Goal: Transaction & Acquisition: Purchase product/service

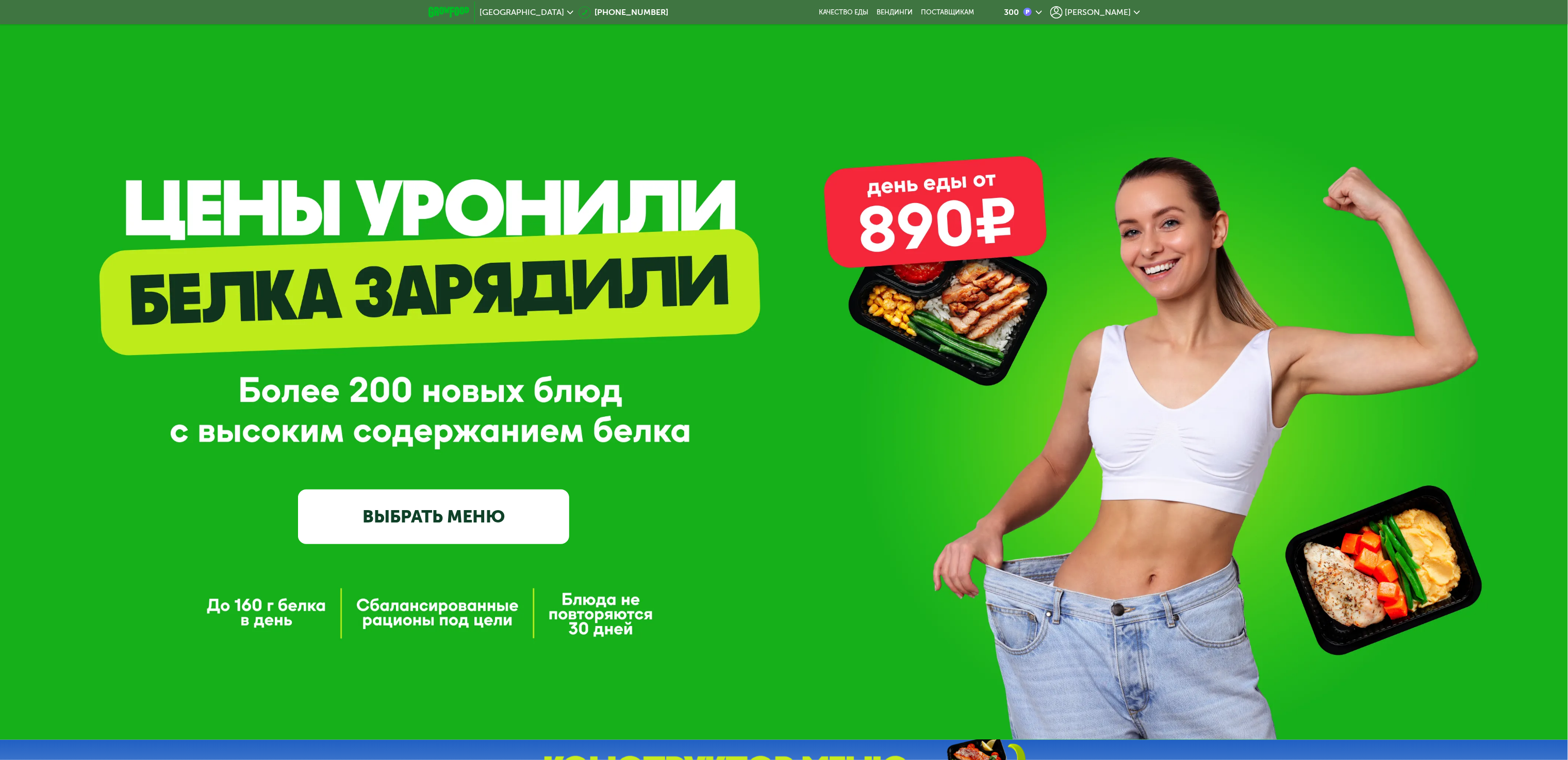
click at [299, 339] on div "GrowFood — доставка правильного питания ВЫБРАТЬ МЕНЮ" at bounding box center [433, 397] width 271 height 293
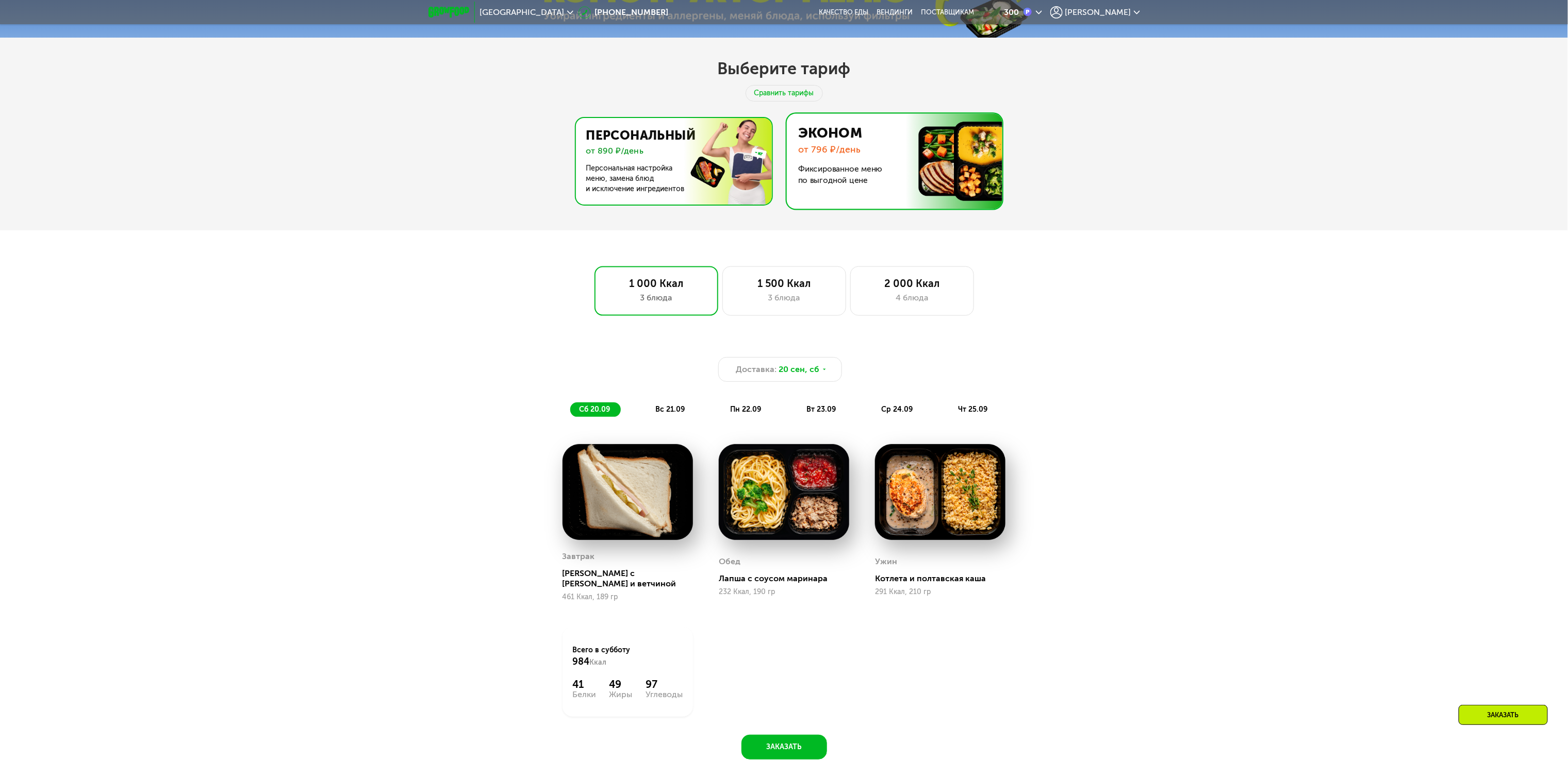
scroll to position [618, 0]
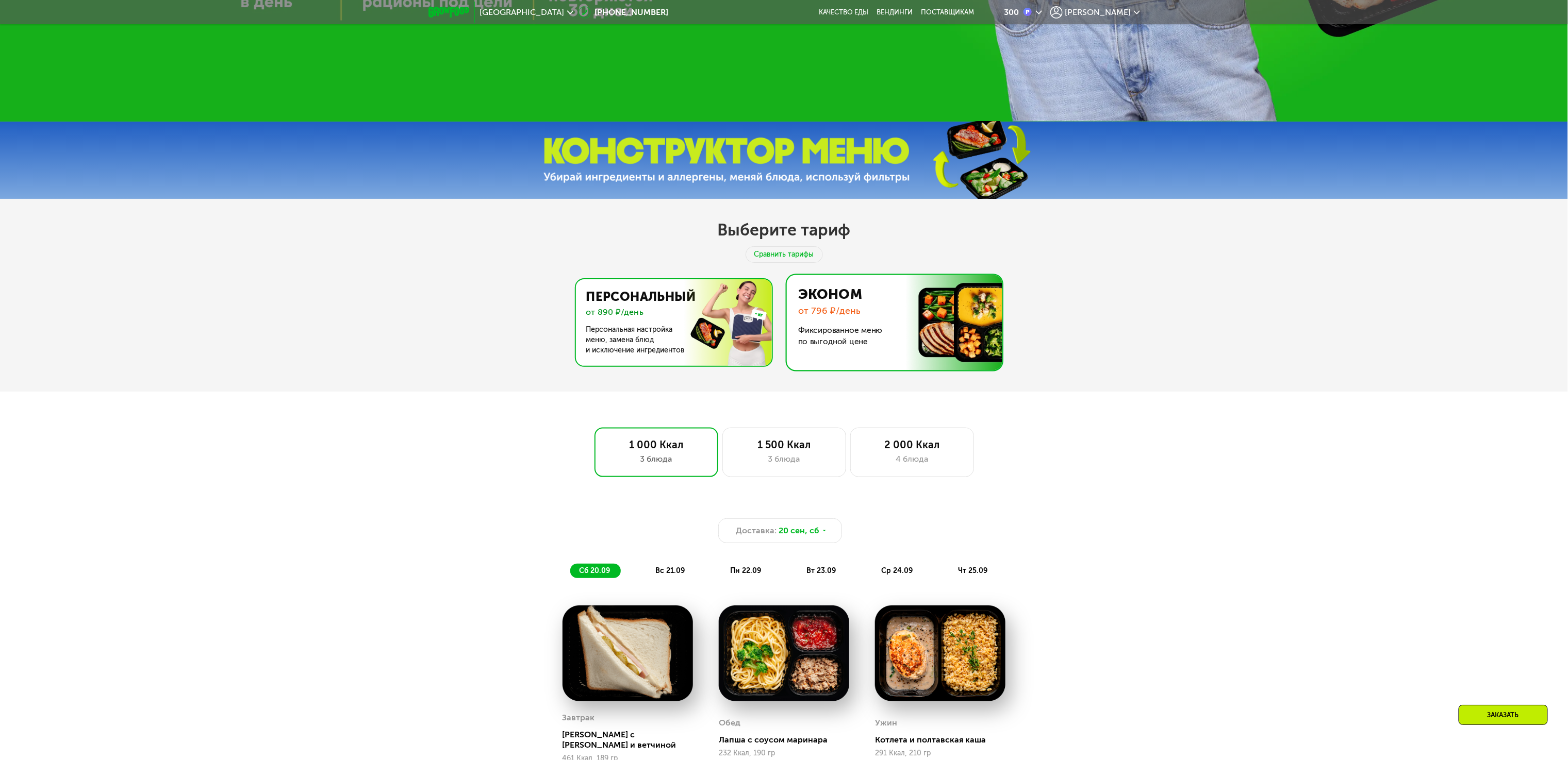
click at [732, 334] on img at bounding box center [671, 323] width 200 height 87
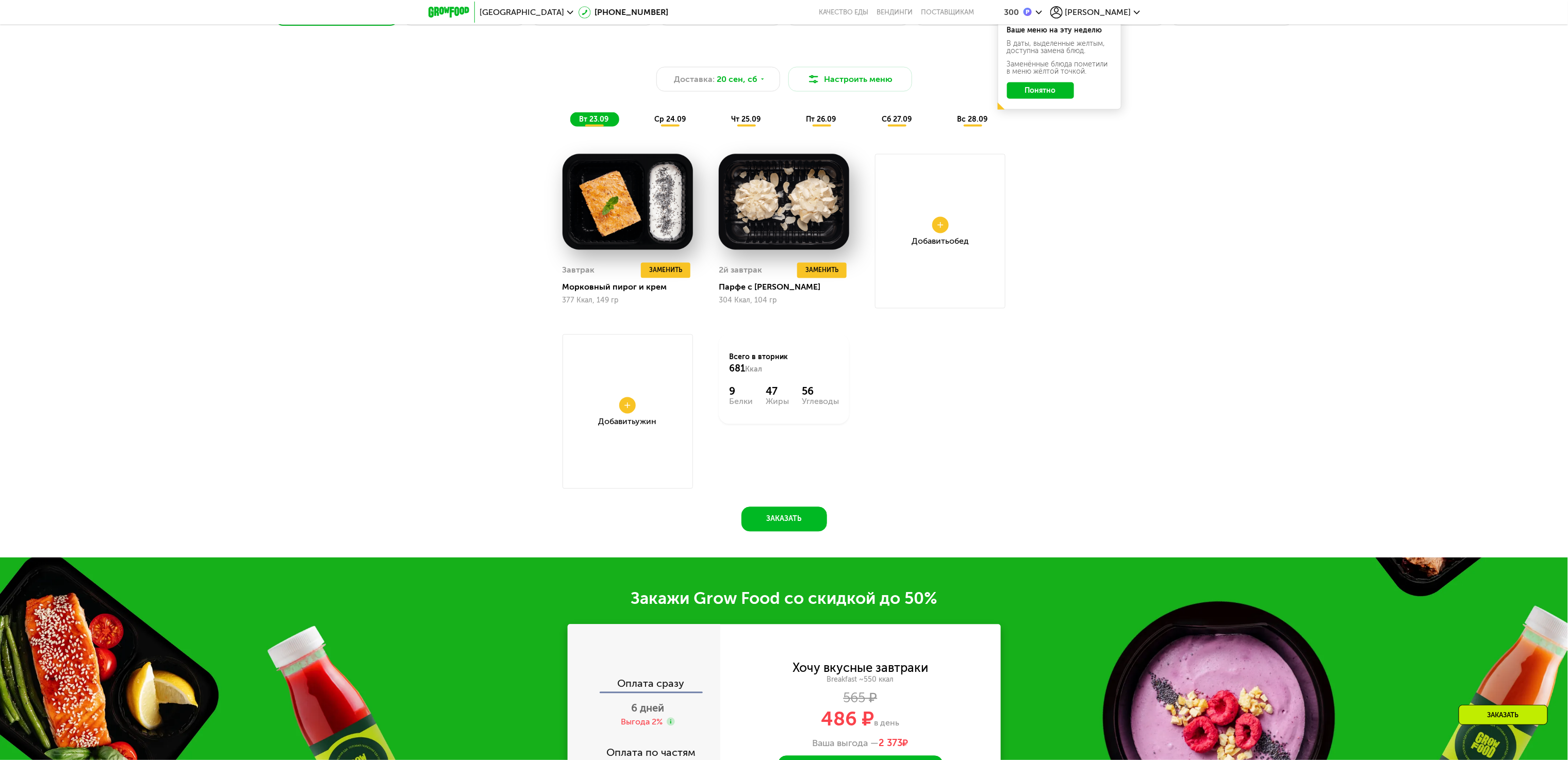
scroll to position [928, 0]
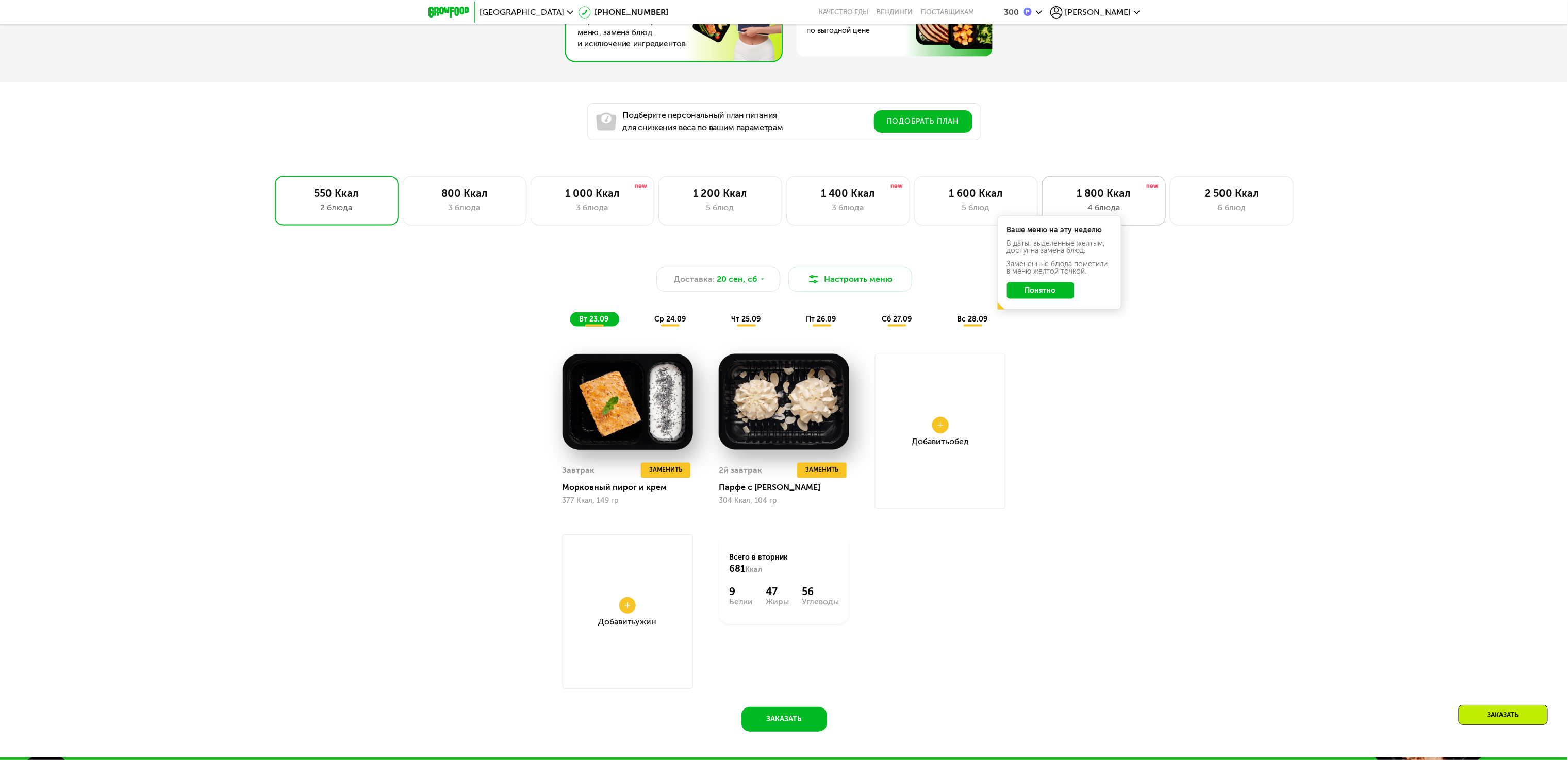
click at [1122, 200] on div "1 800 Ккал" at bounding box center [1103, 193] width 102 height 13
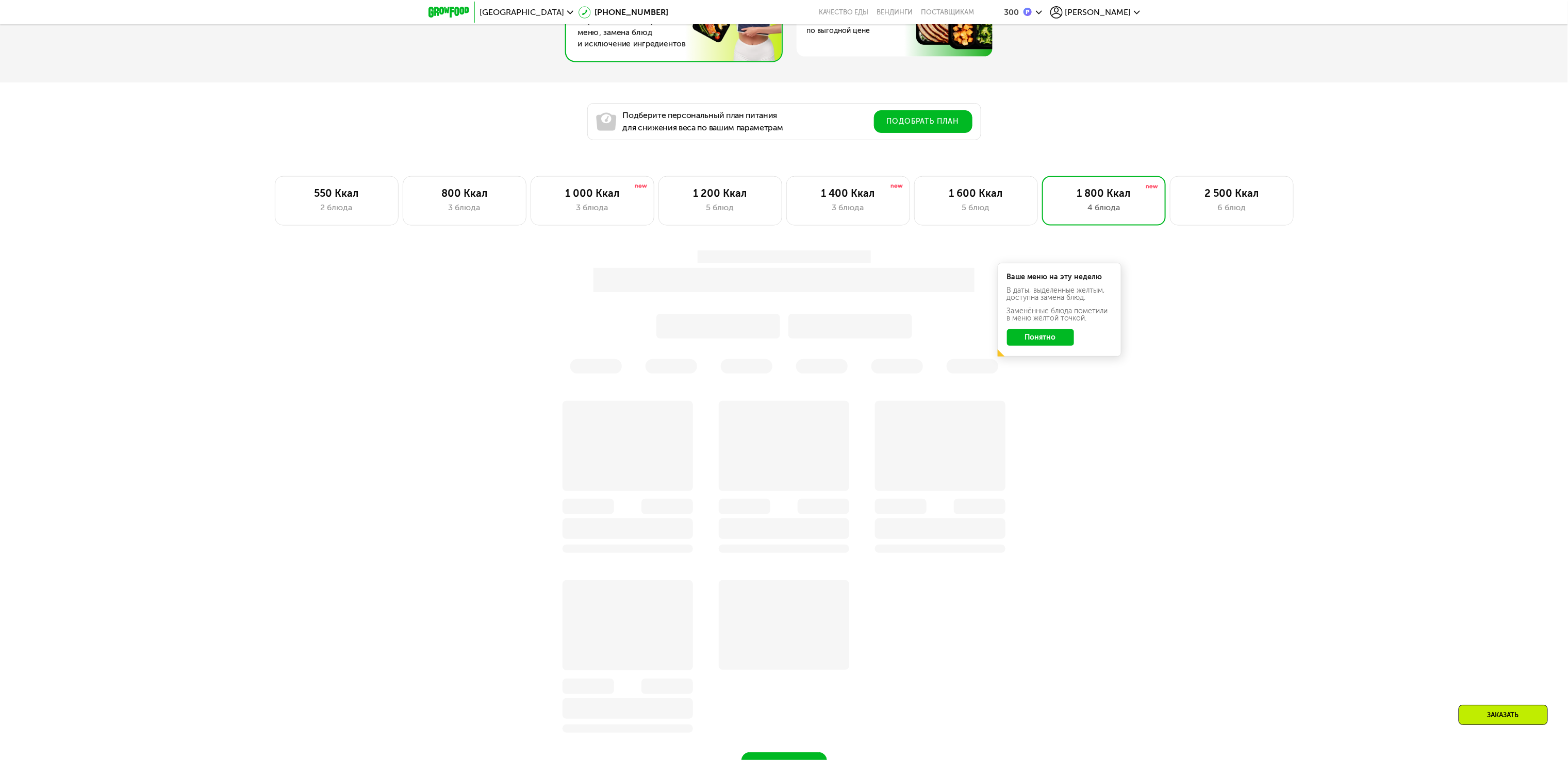
click at [1041, 346] on button "Понятно" at bounding box center [1040, 338] width 67 height 17
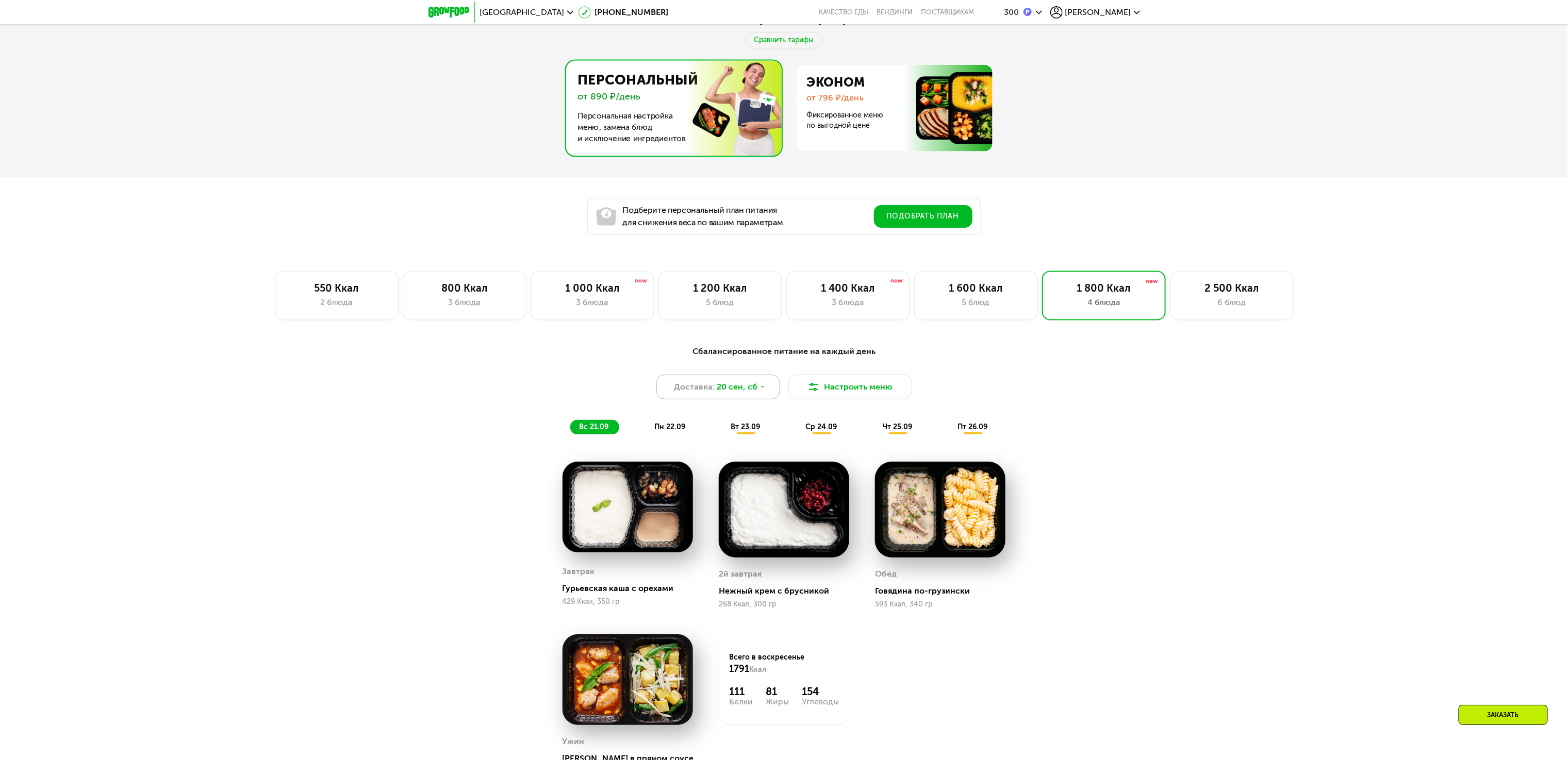
scroll to position [825, 0]
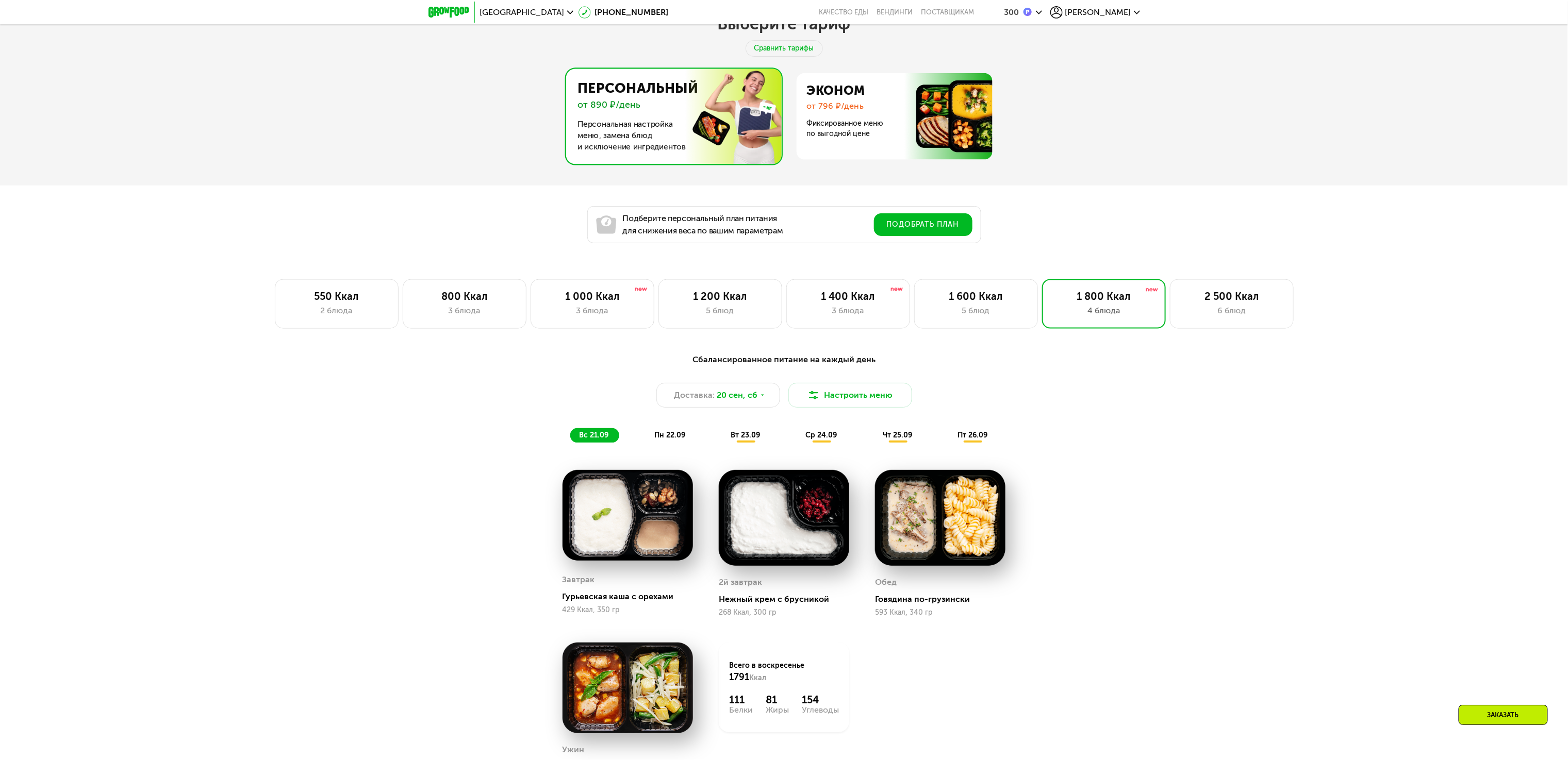
click at [353, 302] on div "550 Ккал" at bounding box center [337, 296] width 102 height 13
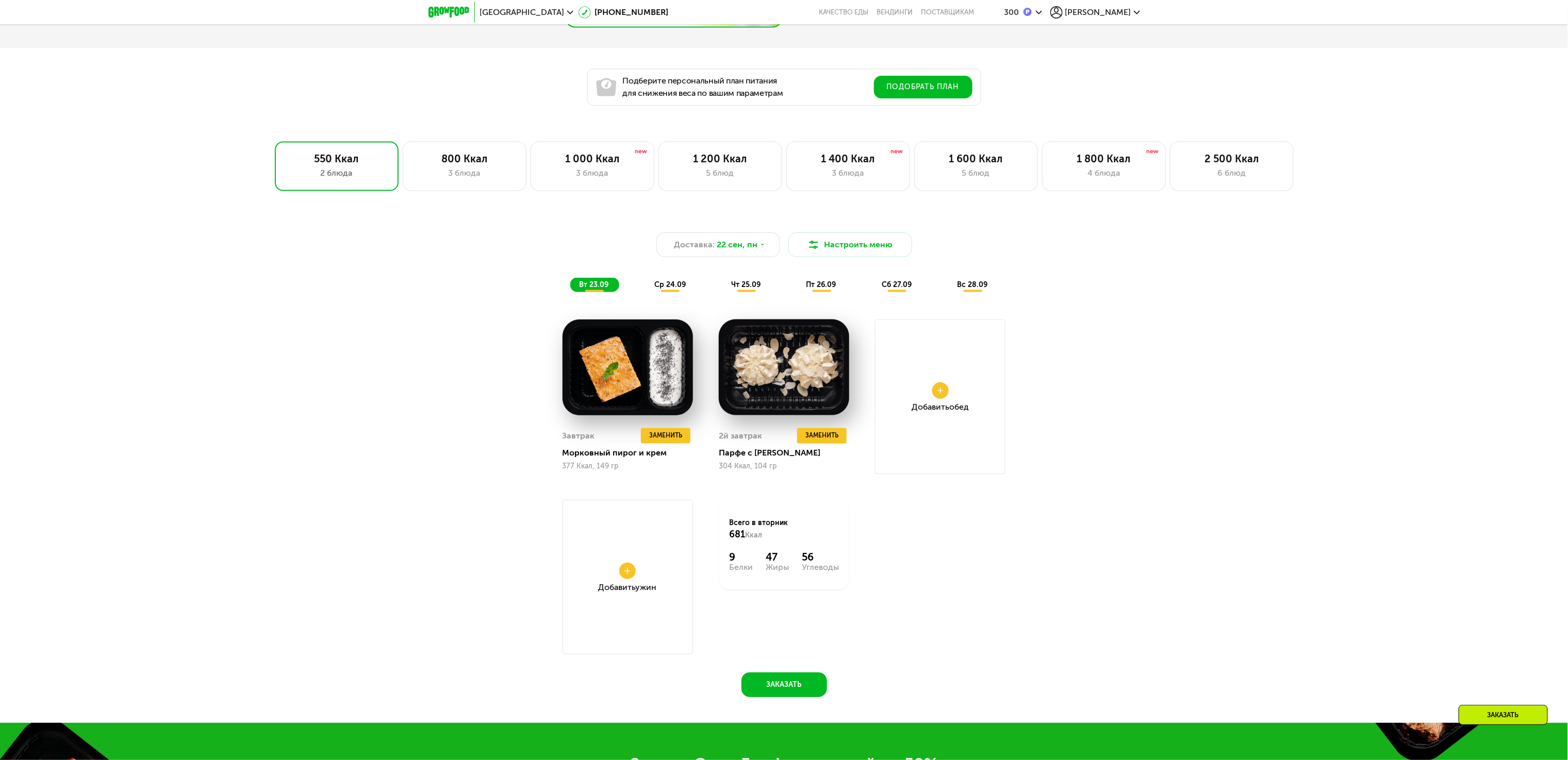
scroll to position [958, 0]
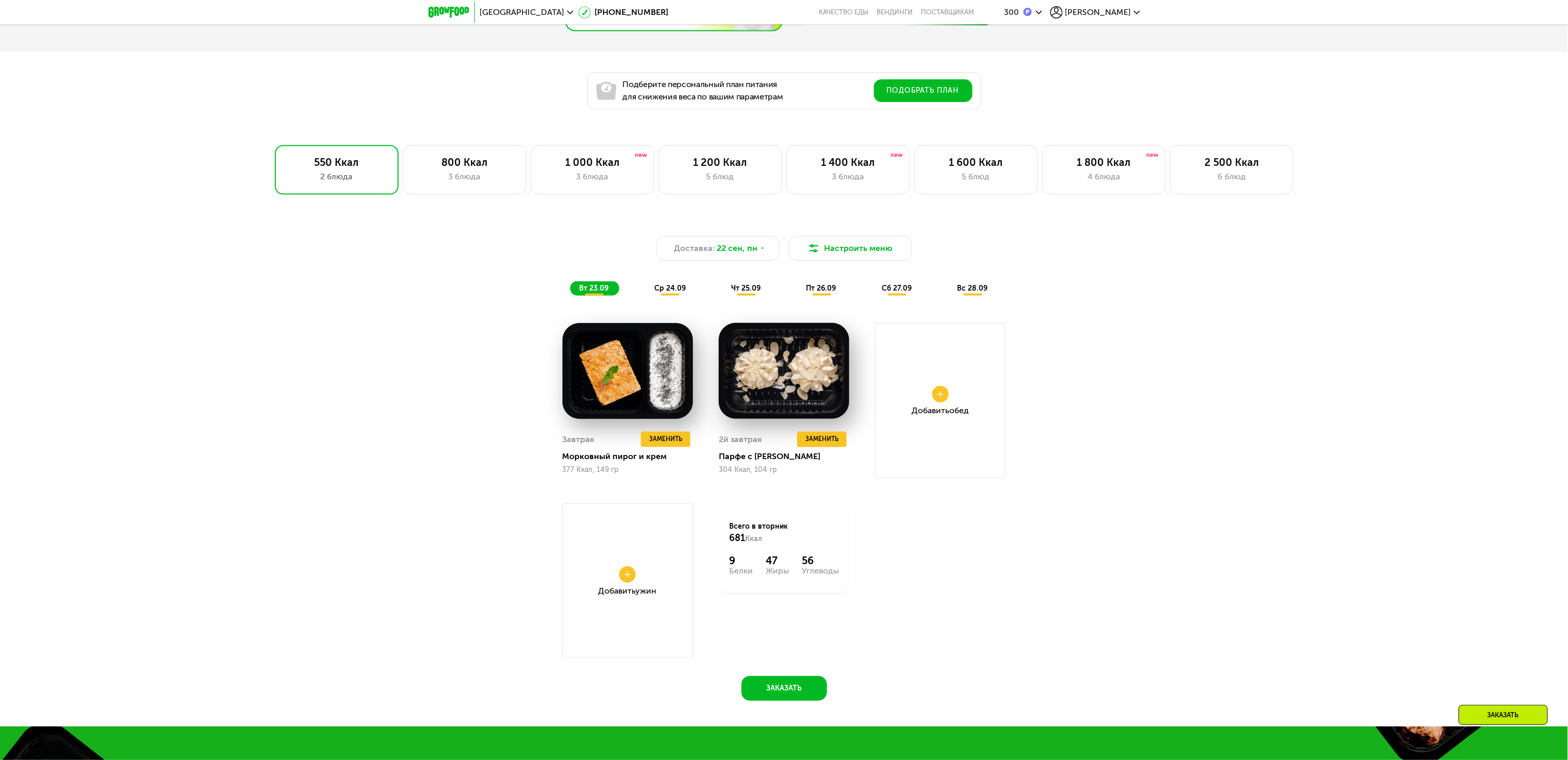
click at [328, 373] on div "Доставка: 22 сен, пн Настроить меню вт 23.09 ср 24.09 чт 25.09 пт 26.09 сб 27.0…" at bounding box center [784, 466] width 1568 height 522
drag, startPoint x: 854, startPoint y: 172, endPoint x: 842, endPoint y: 182, distance: 15.6
click at [854, 168] on div "1 400 Ккал" at bounding box center [848, 163] width 102 height 13
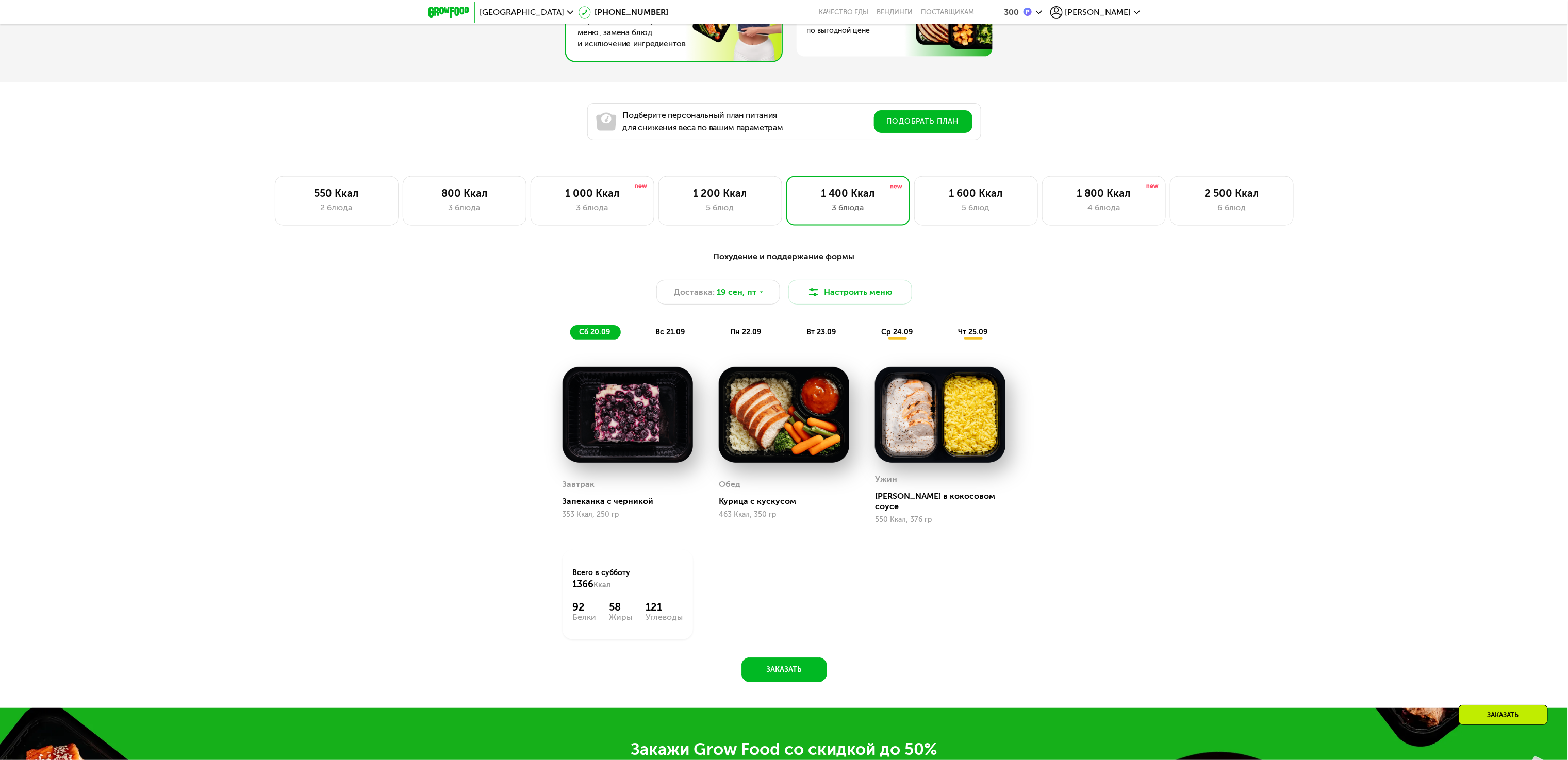
scroll to position [916, 0]
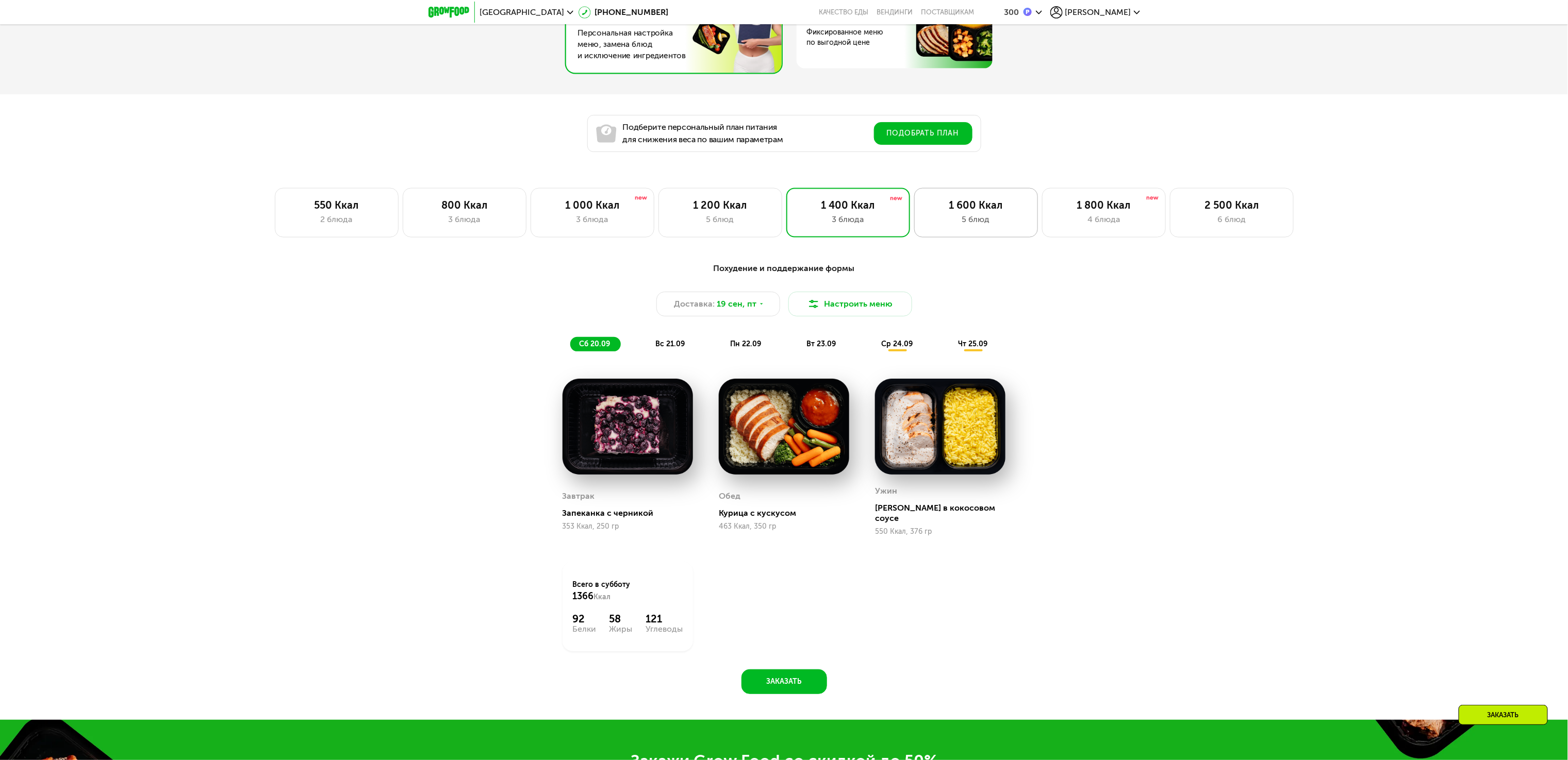
click at [919, 220] on div "1 600 Ккал 5 блюд" at bounding box center [976, 212] width 124 height 49
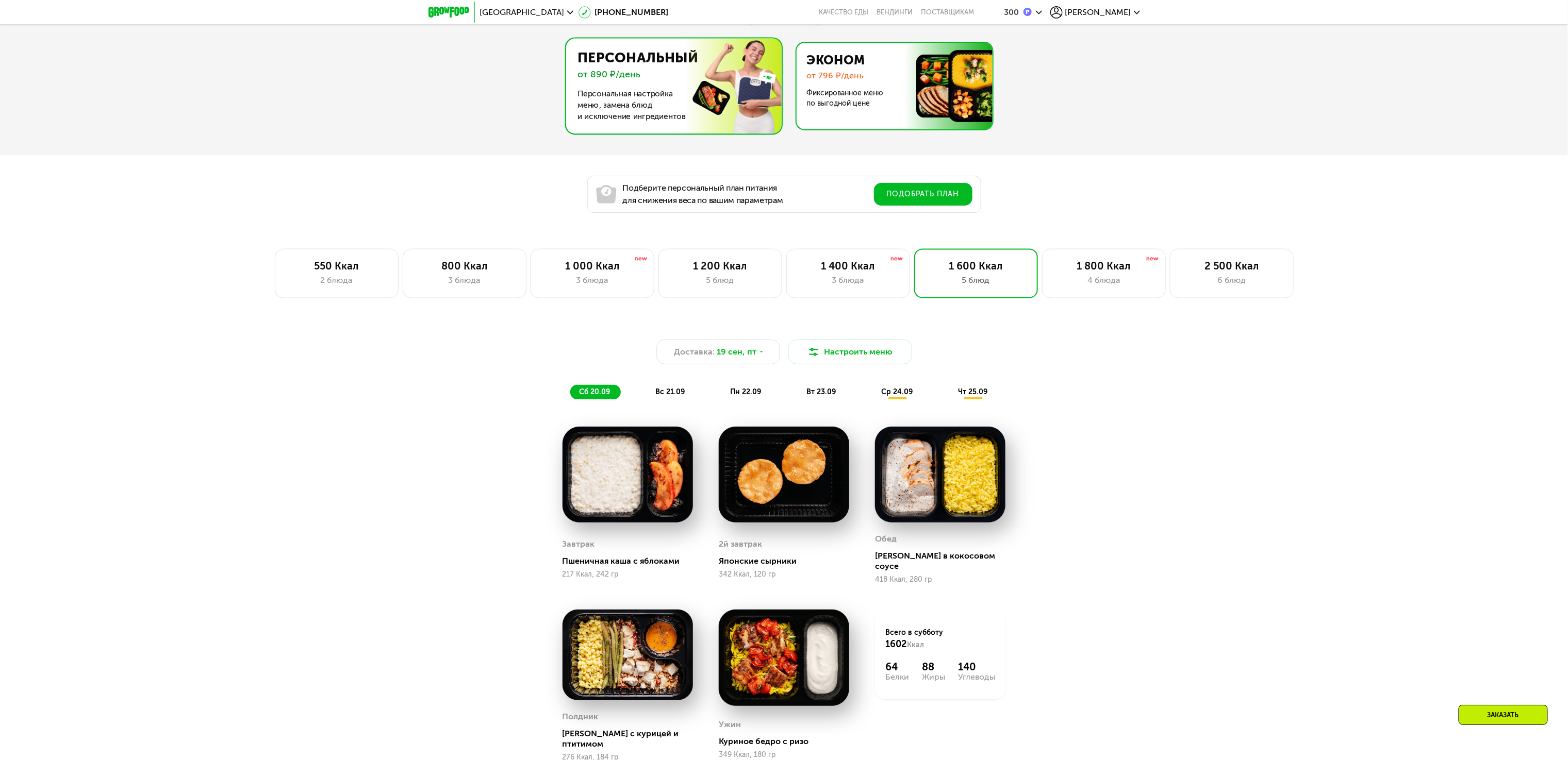
scroll to position [649, 0]
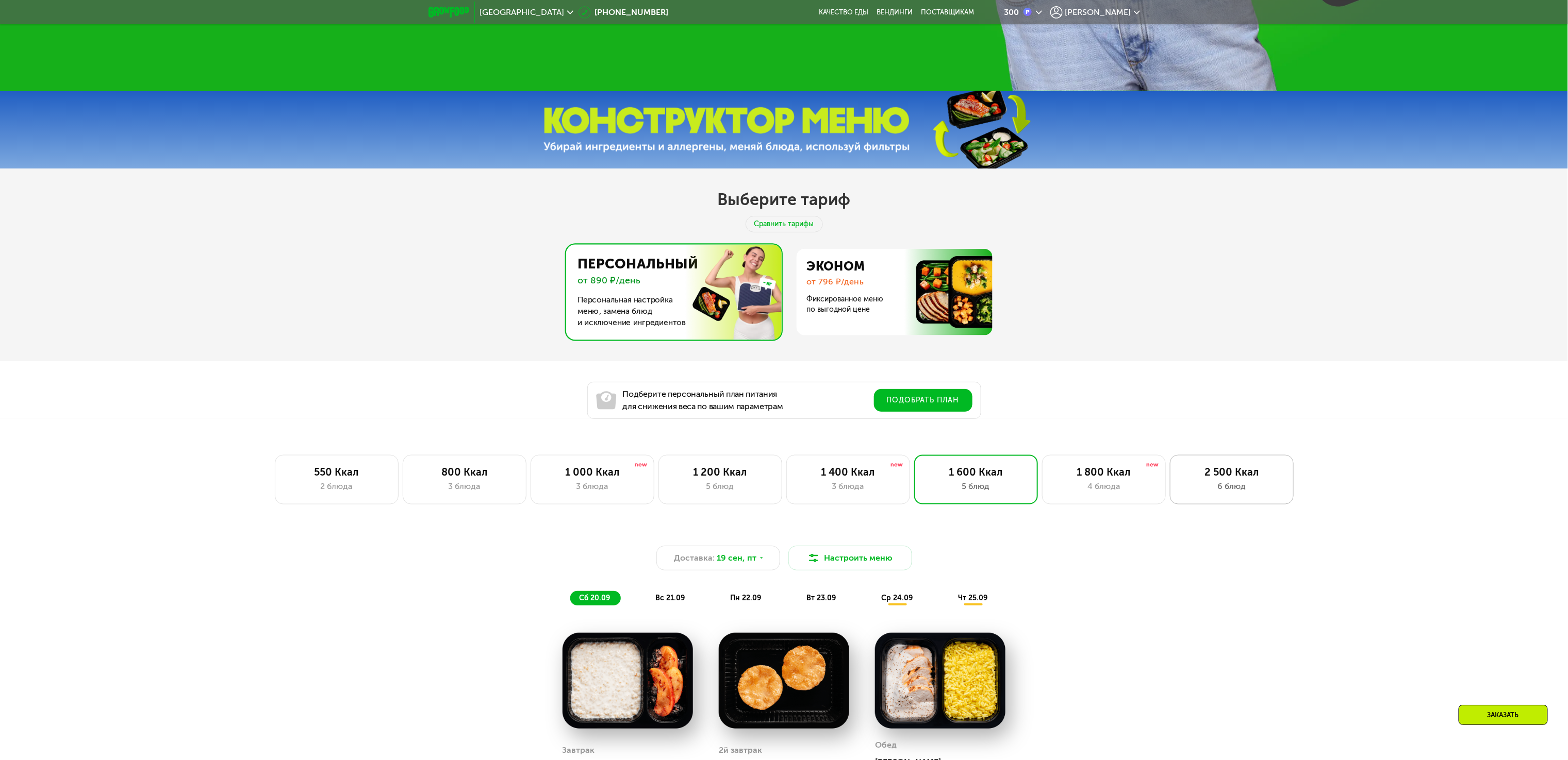
click at [1286, 492] on div "2 500 Ккал 6 блюд" at bounding box center [1232, 479] width 124 height 49
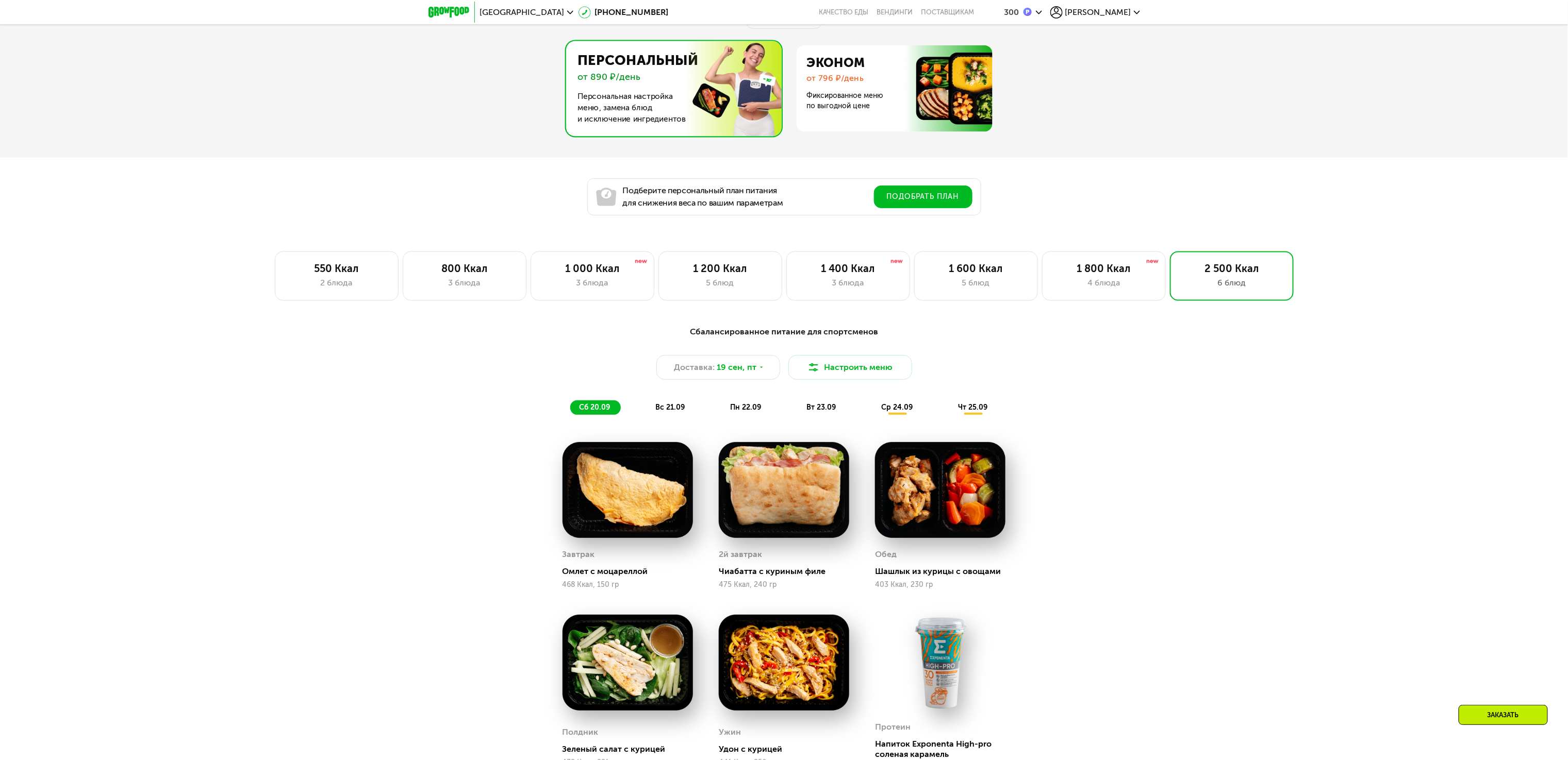
scroll to position [816, 0]
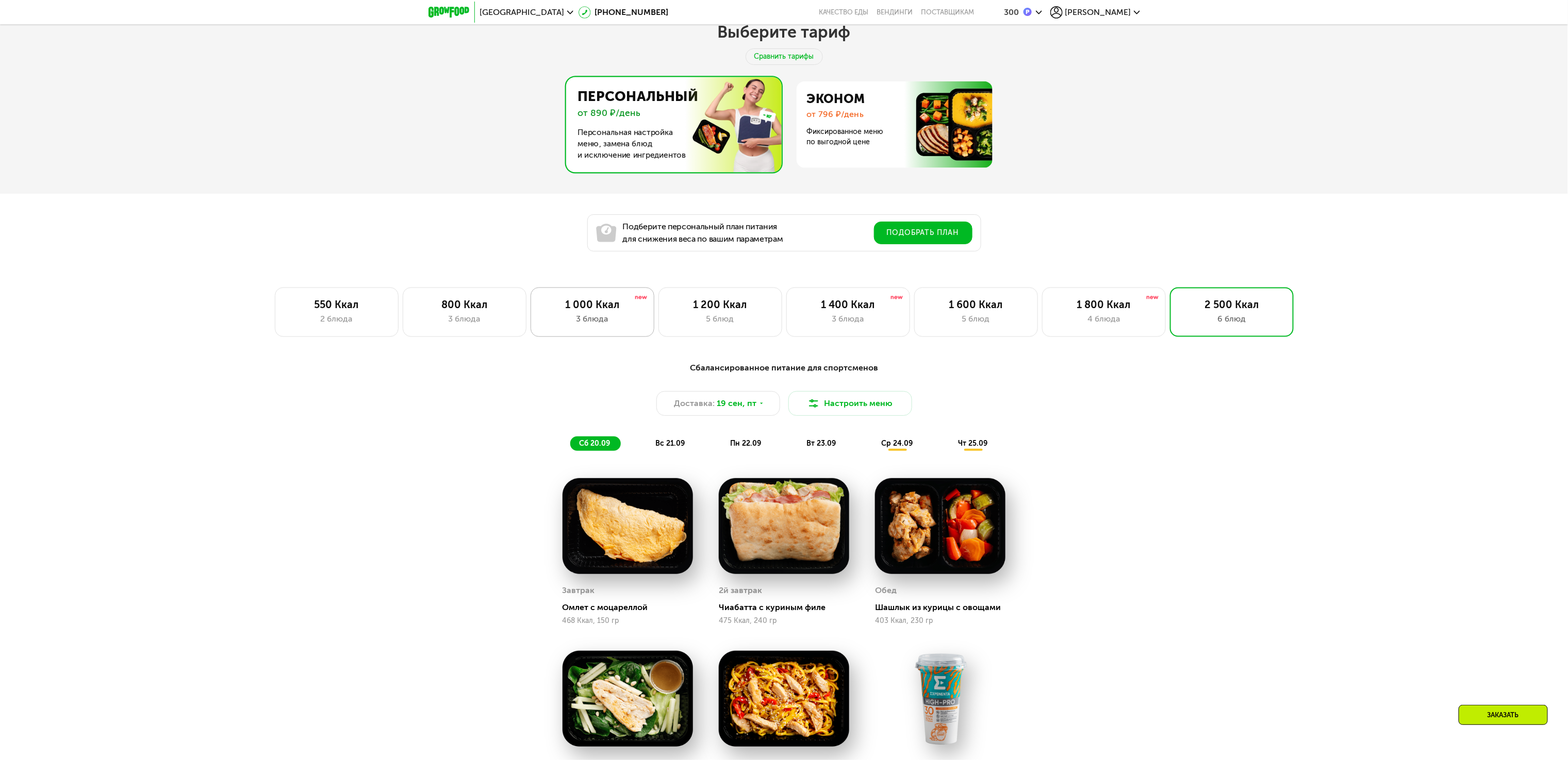
click at [536, 316] on div "1 000 Ккал 3 блюда" at bounding box center [593, 312] width 124 height 49
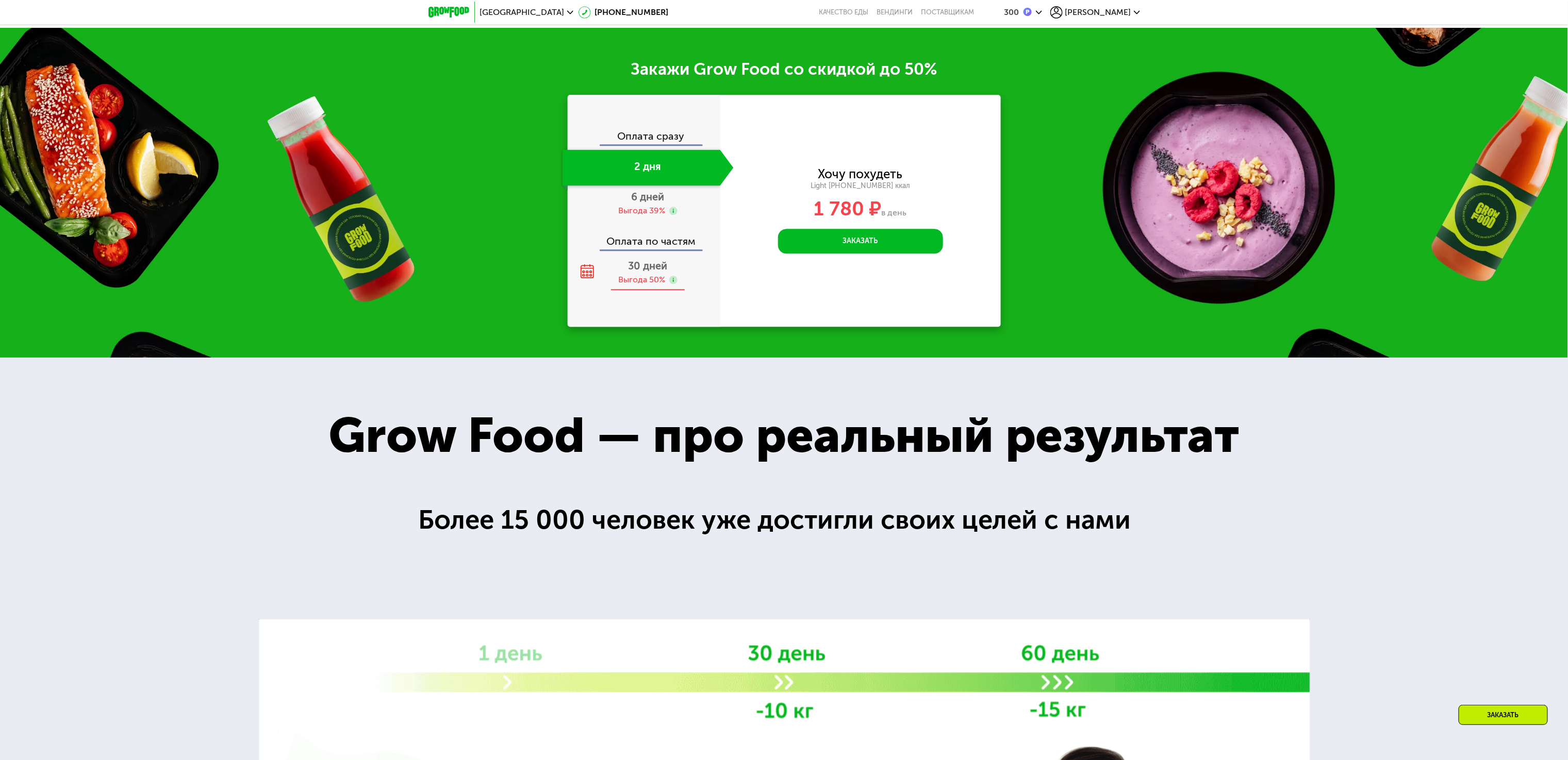
click at [615, 284] on div "30 дней Выгода 50%" at bounding box center [648, 273] width 171 height 36
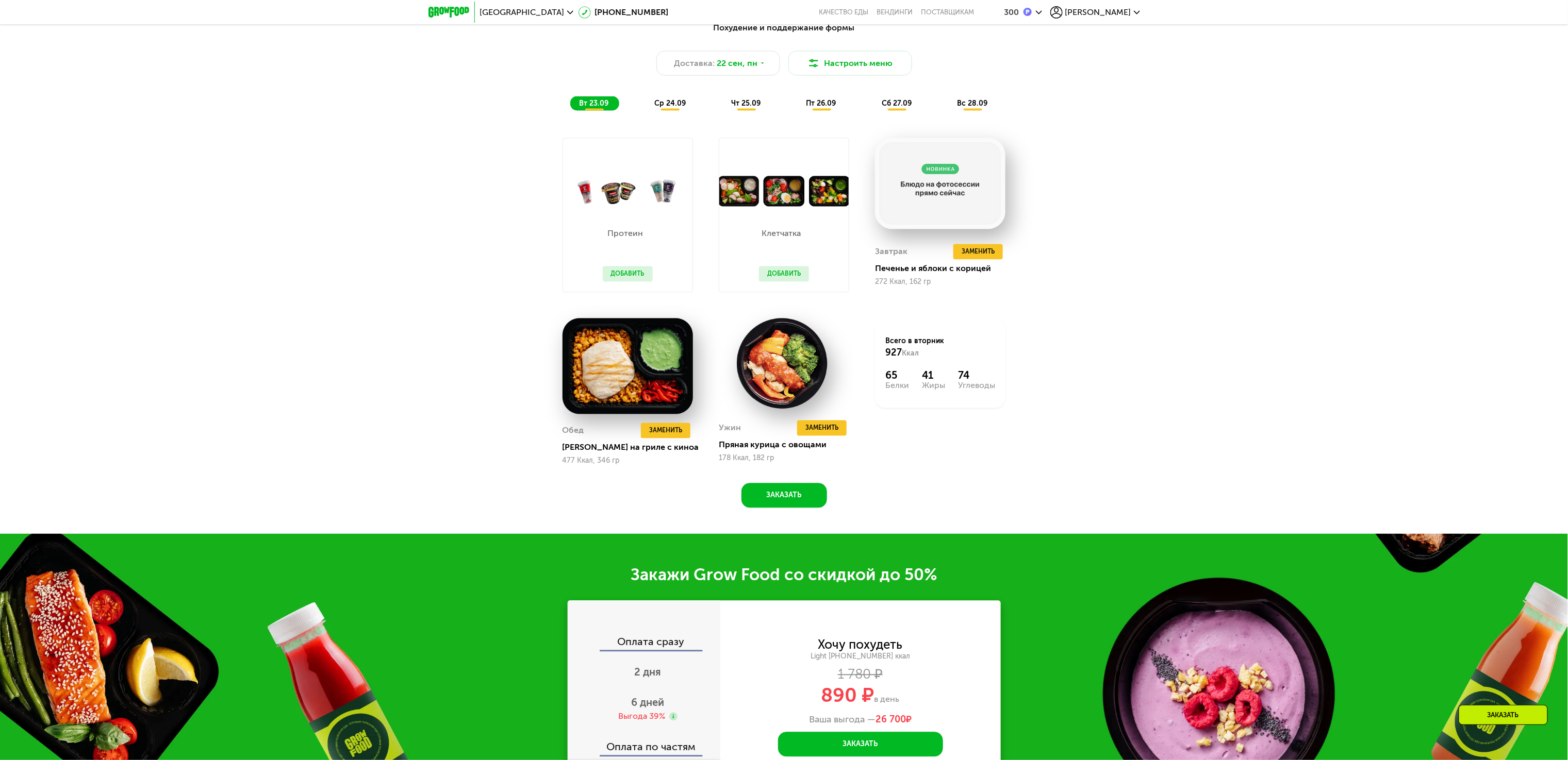
scroll to position [1044, 0]
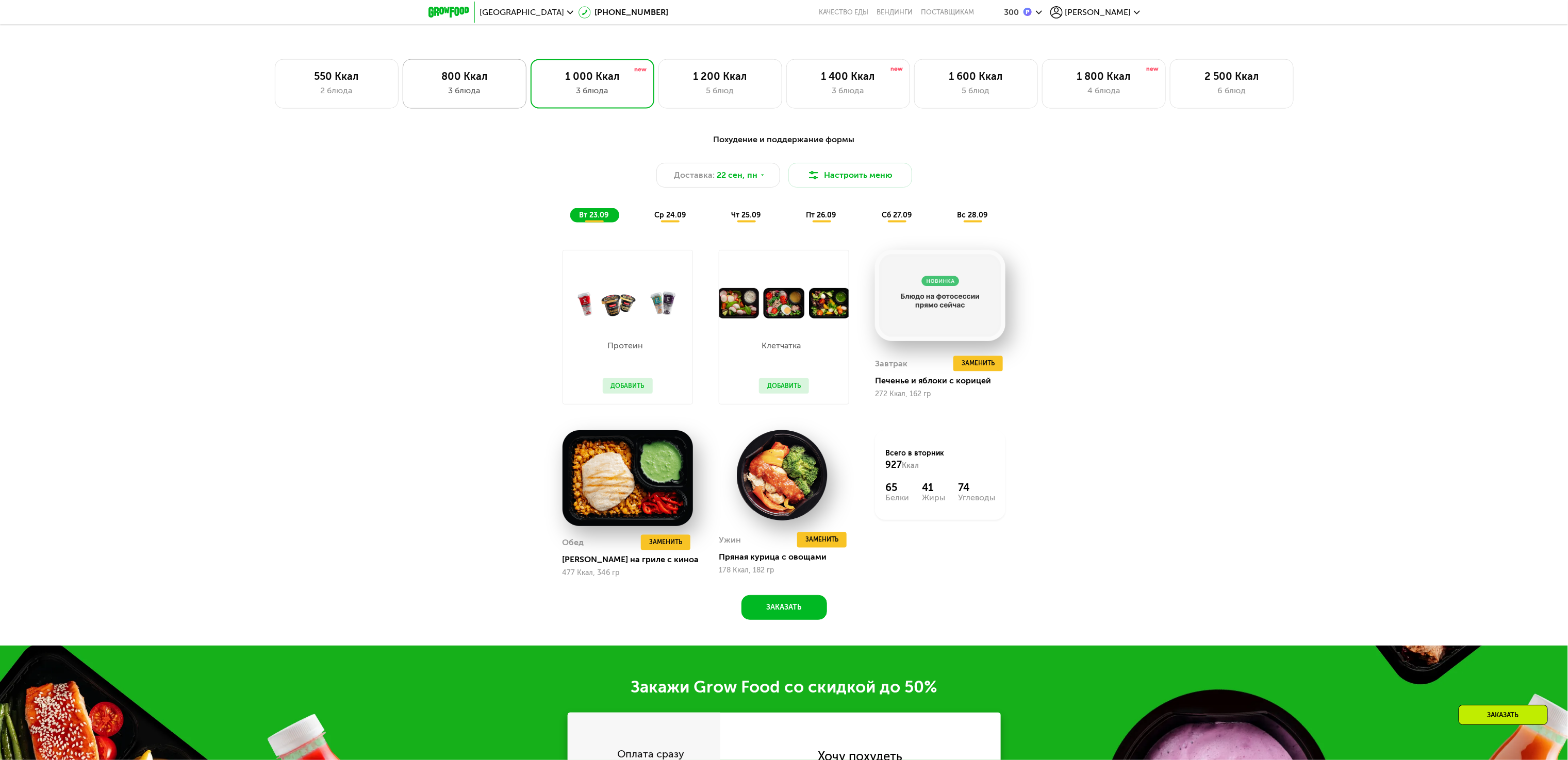
click at [479, 81] on div "800 Ккал" at bounding box center [464, 76] width 102 height 13
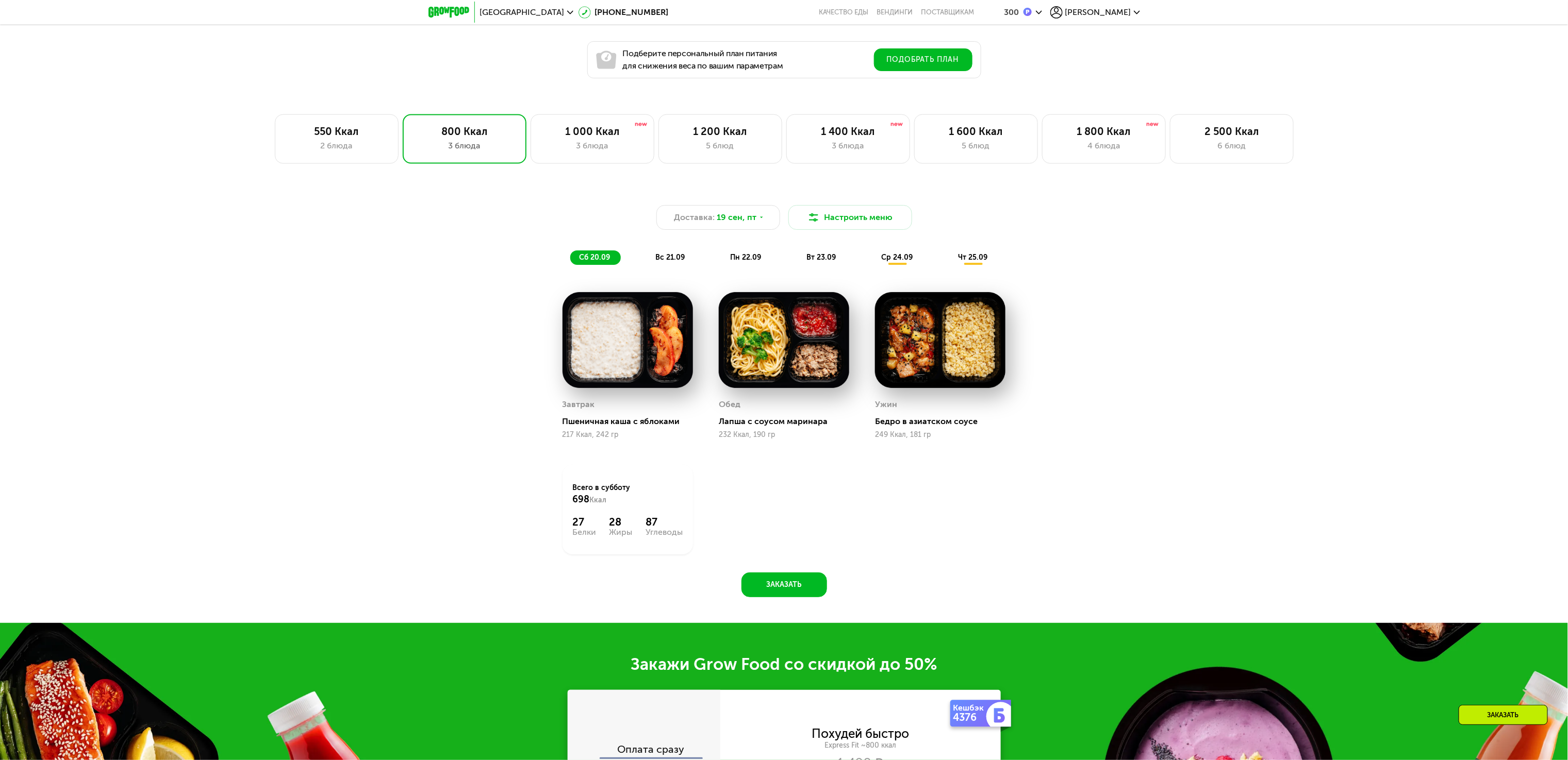
scroll to position [887, 0]
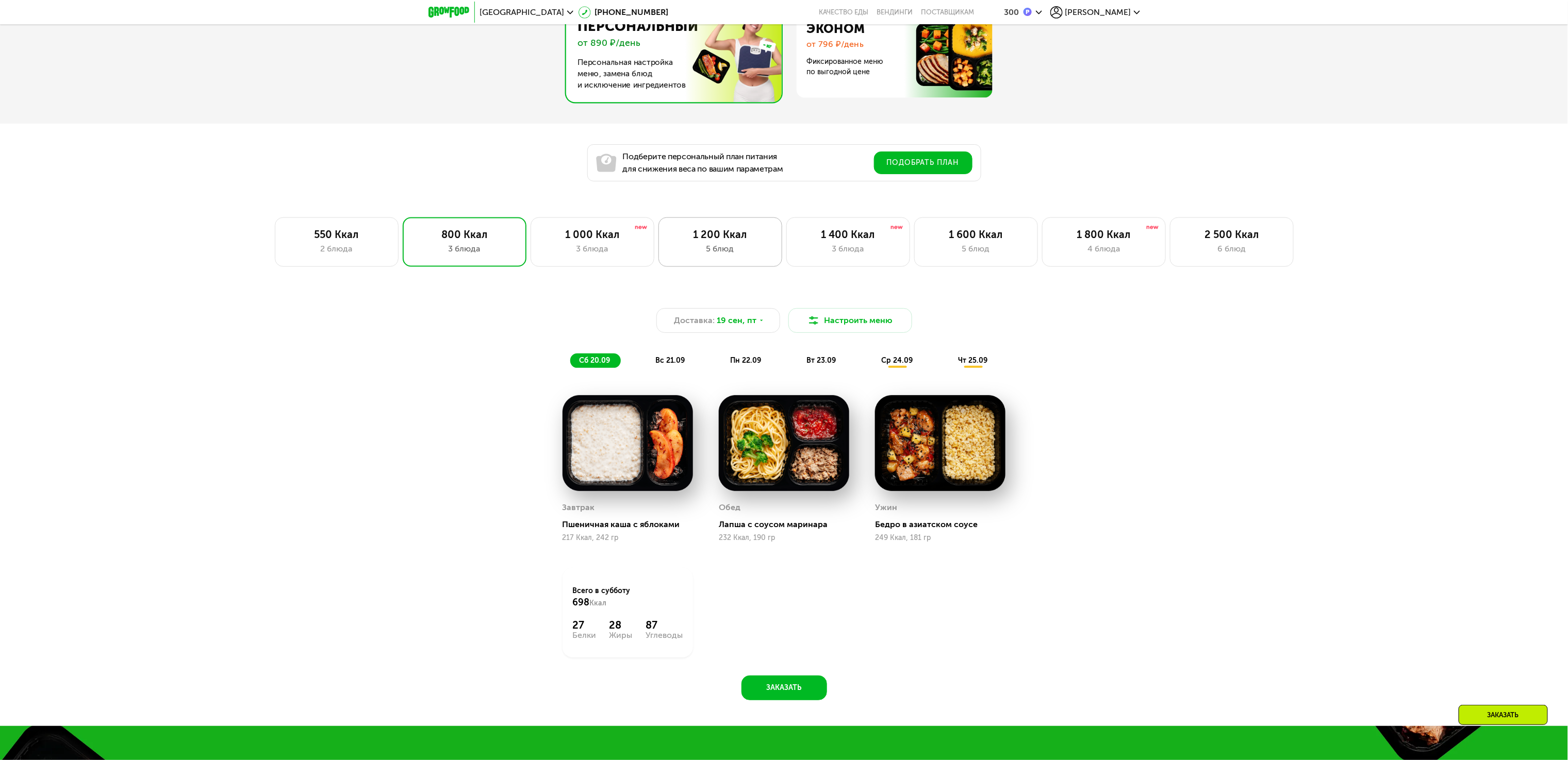
click at [690, 241] on div "1 200 Ккал" at bounding box center [720, 234] width 102 height 13
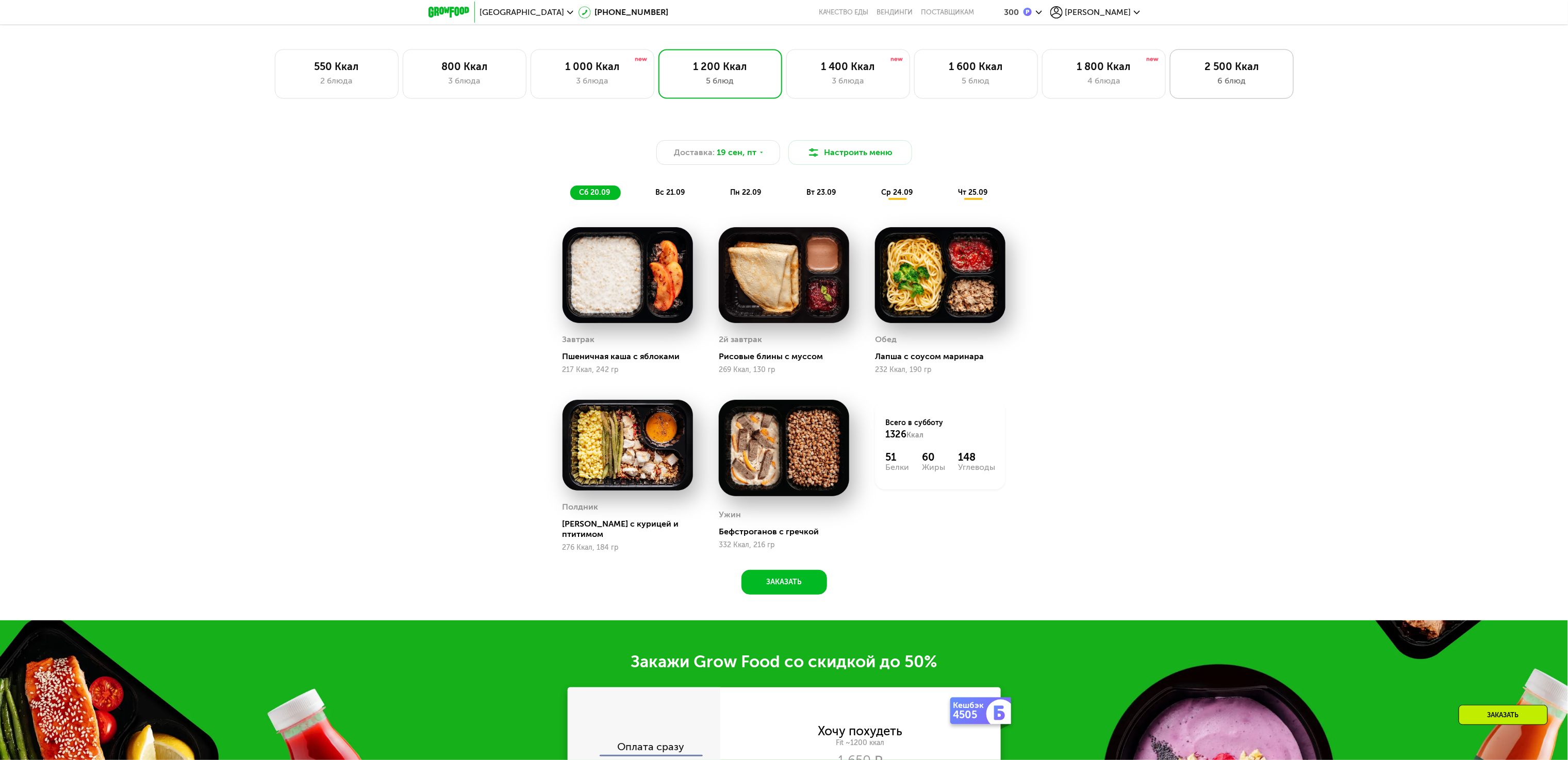
scroll to position [928, 0]
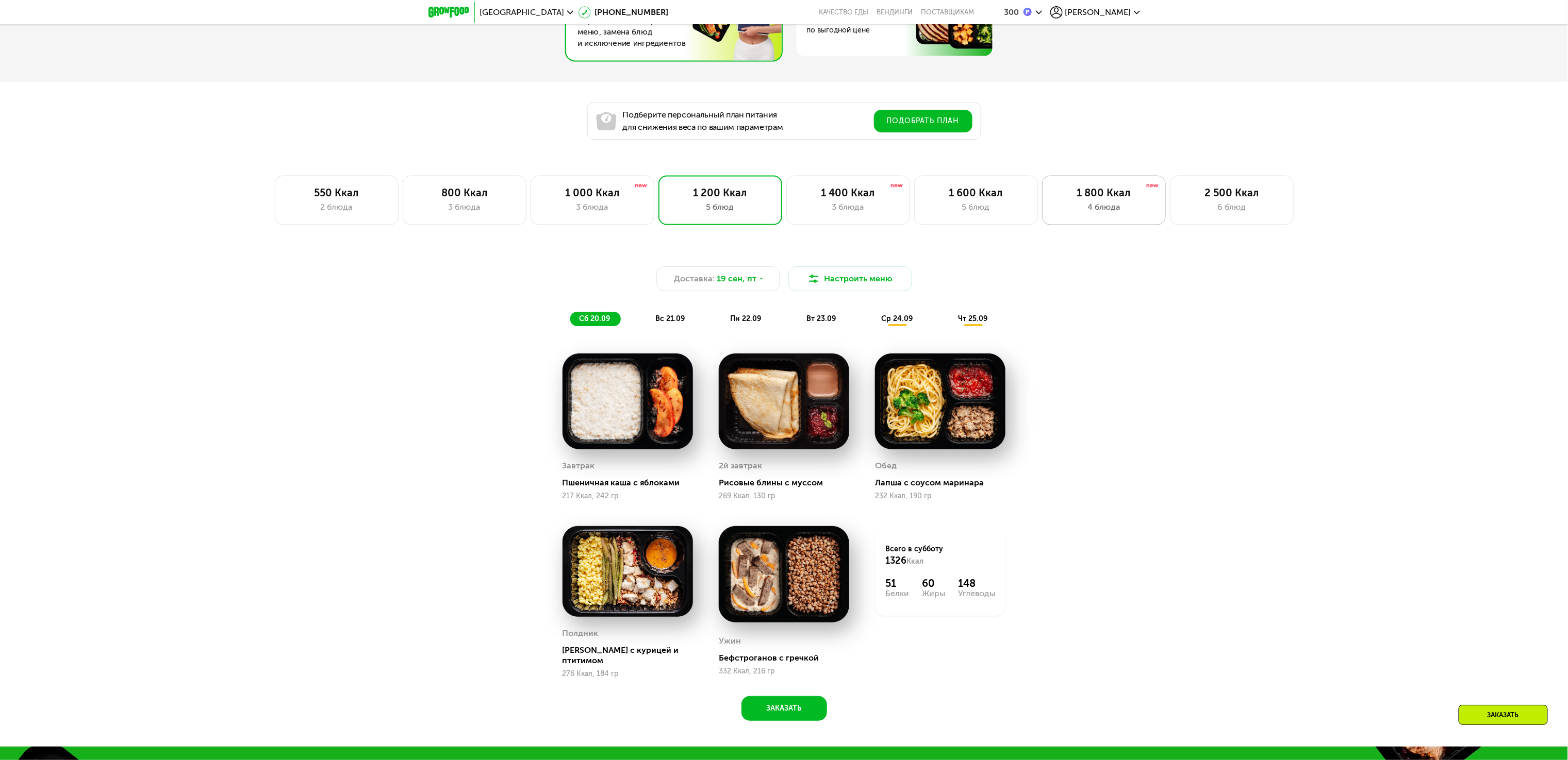
drag, startPoint x: 1111, startPoint y: 218, endPoint x: 1107, endPoint y: 224, distance: 7.2
click at [1111, 213] on div "4 блюда" at bounding box center [1103, 207] width 102 height 13
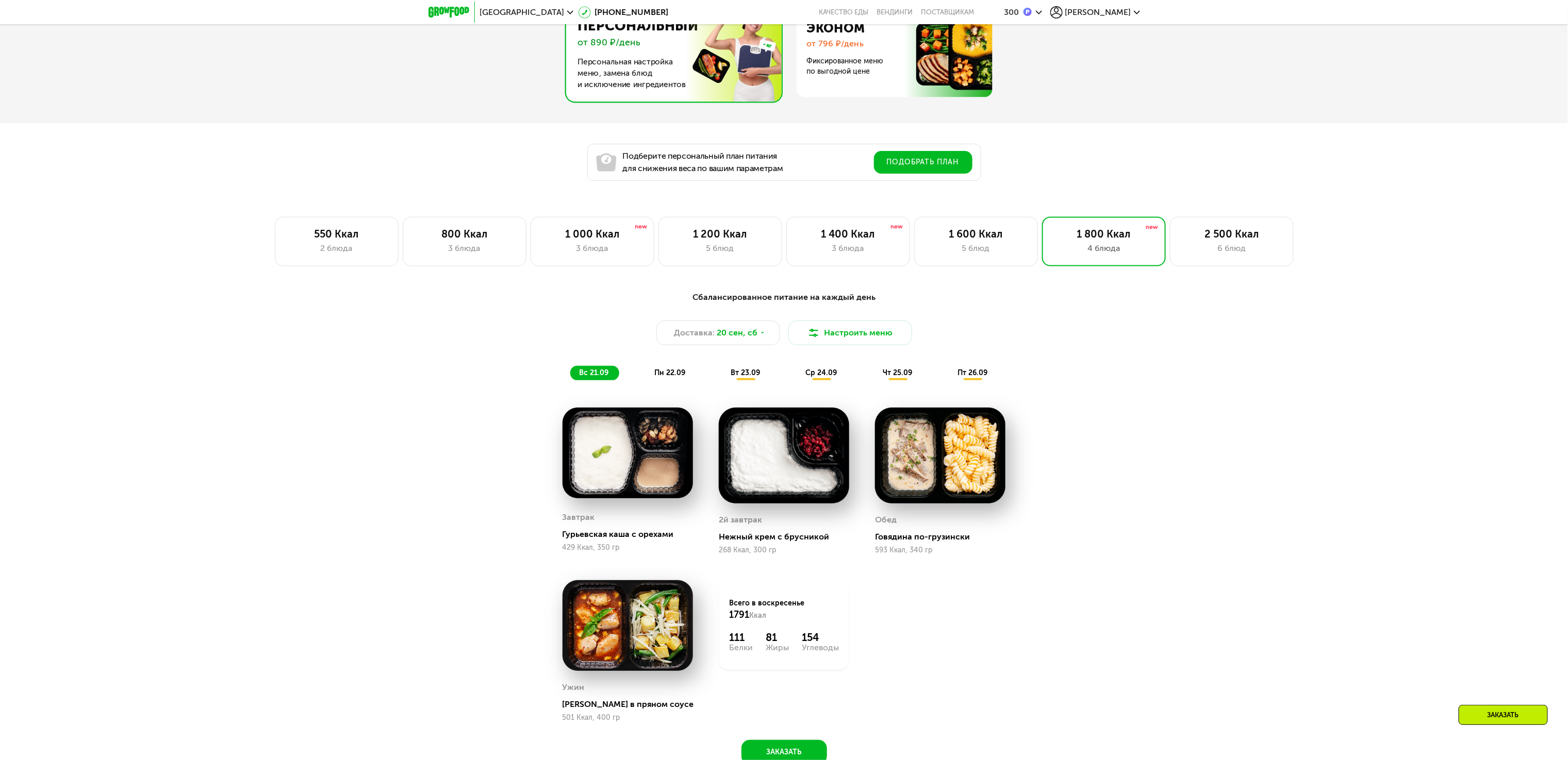
scroll to position [722, 0]
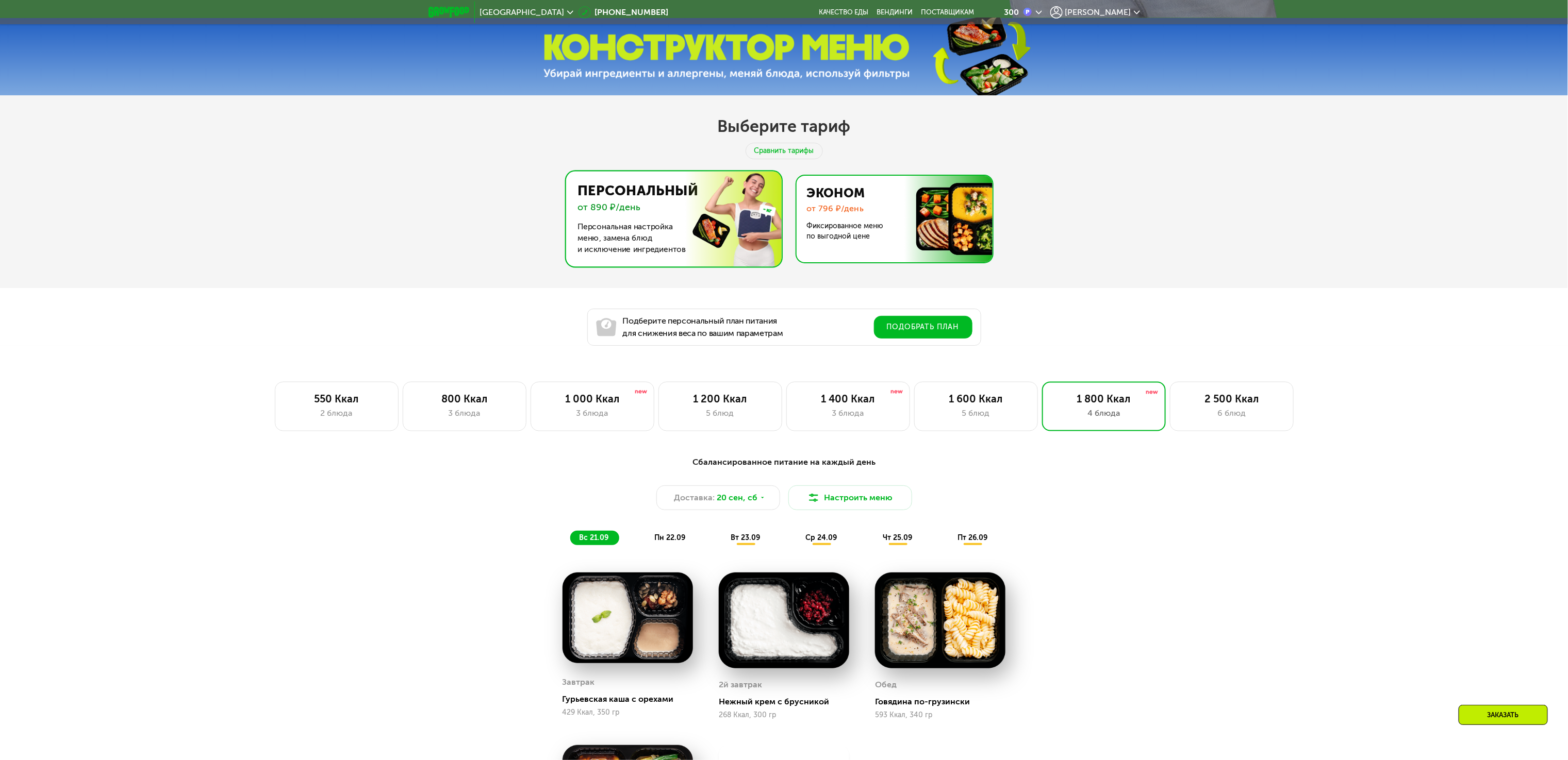
click at [881, 248] on img at bounding box center [892, 219] width 200 height 87
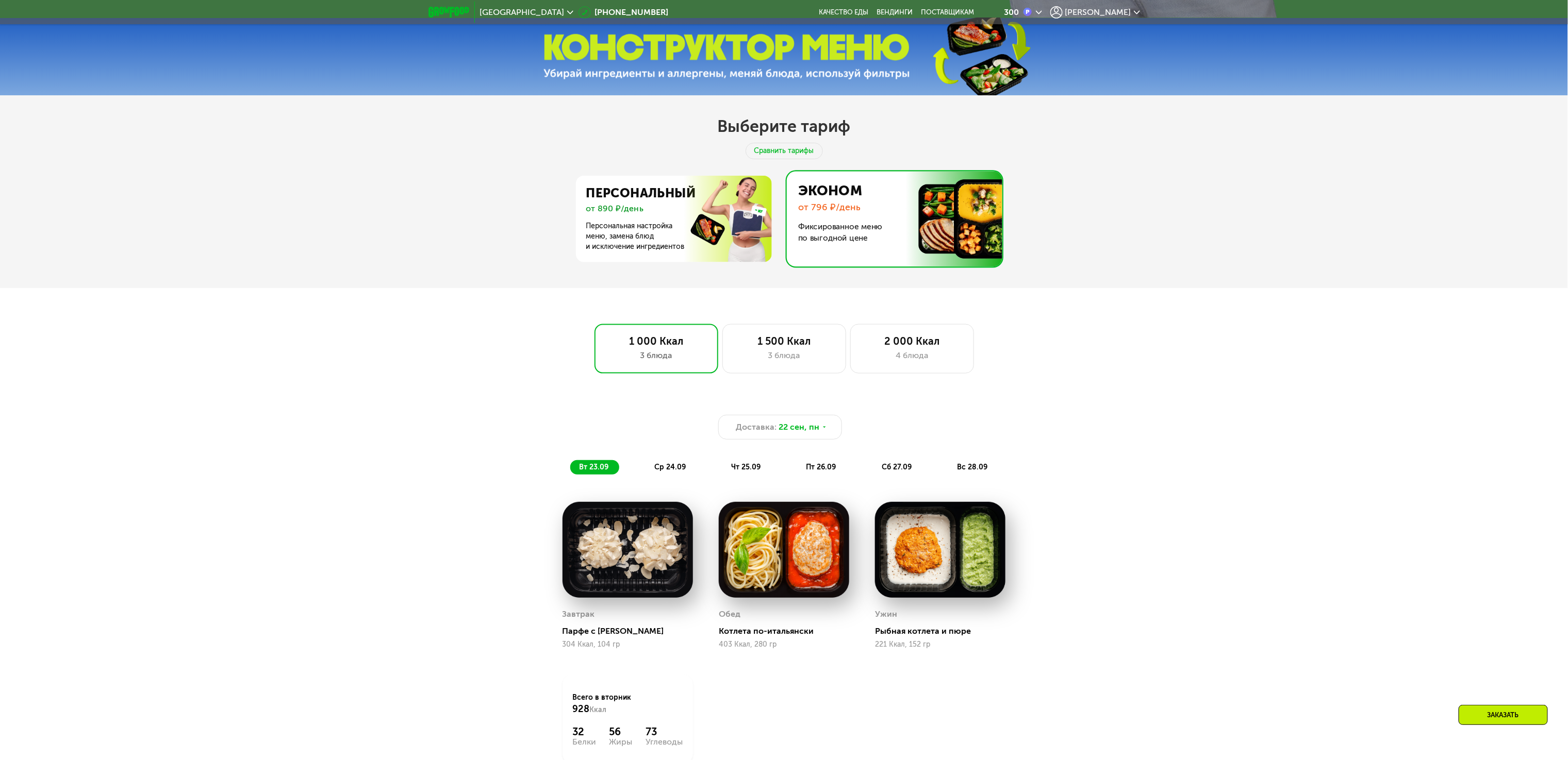
click at [183, 371] on div "1 000 Ккал 3 блюда 1 500 Ккал 3 блюда 2 000 Ккал 4 блюда" at bounding box center [783, 348] width 1502 height 49
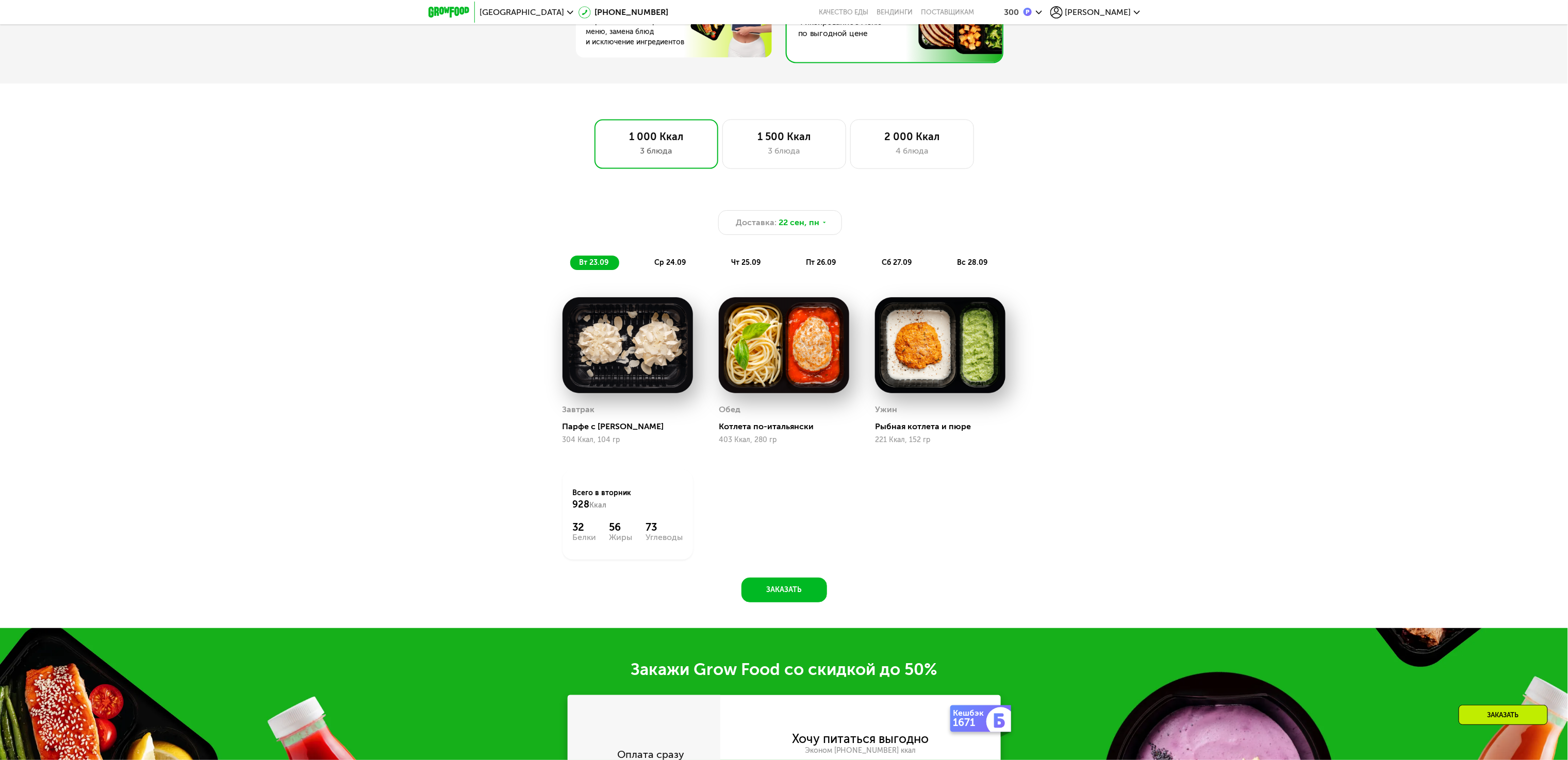
scroll to position [825, 0]
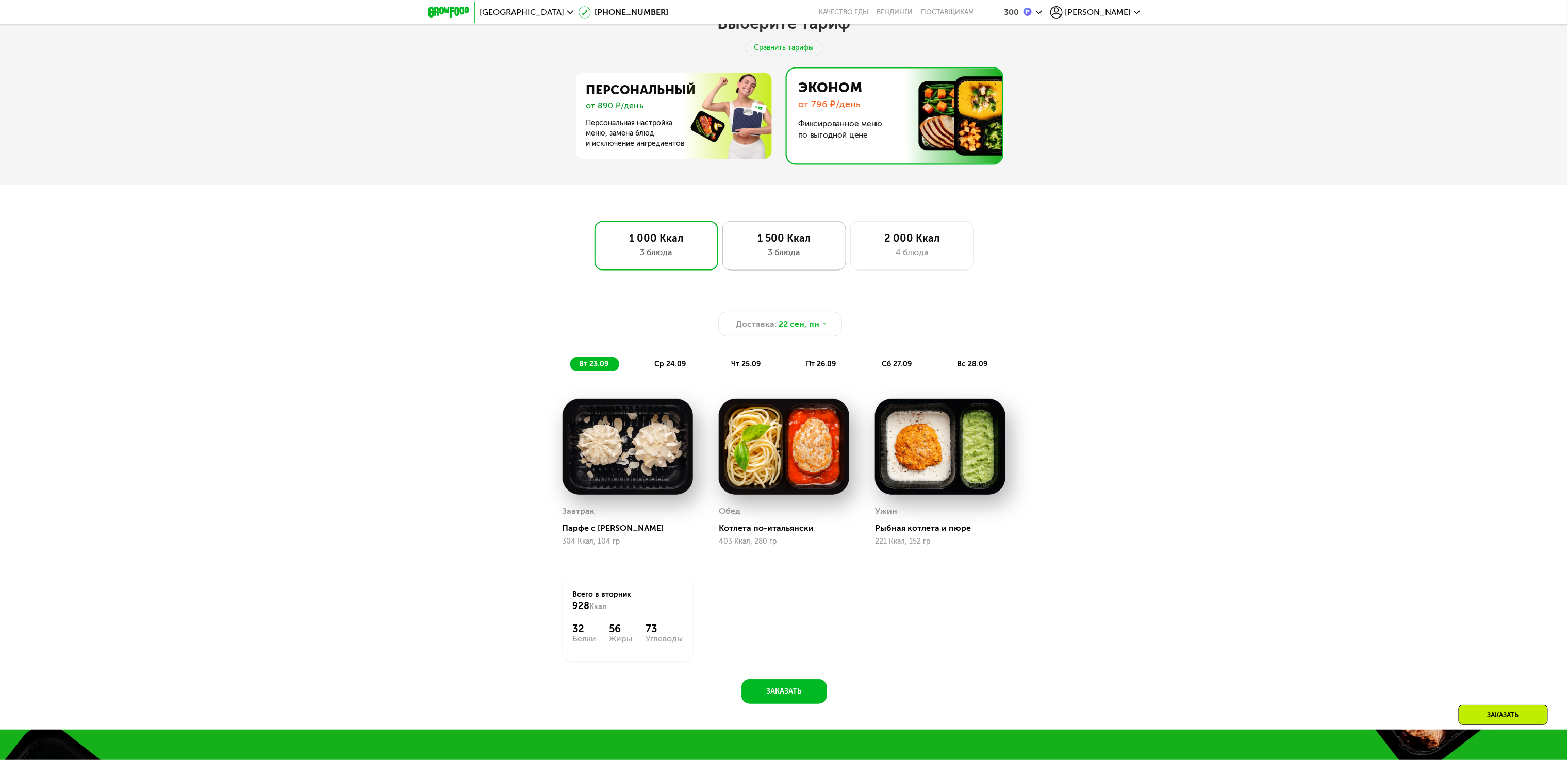
drag, startPoint x: 707, startPoint y: 275, endPoint x: 725, endPoint y: 275, distance: 18.0
click at [710, 270] on div "1 000 Ккал 3 блюда" at bounding box center [656, 245] width 124 height 49
click at [771, 266] on div "1 500 Ккал 3 блюда" at bounding box center [784, 245] width 124 height 49
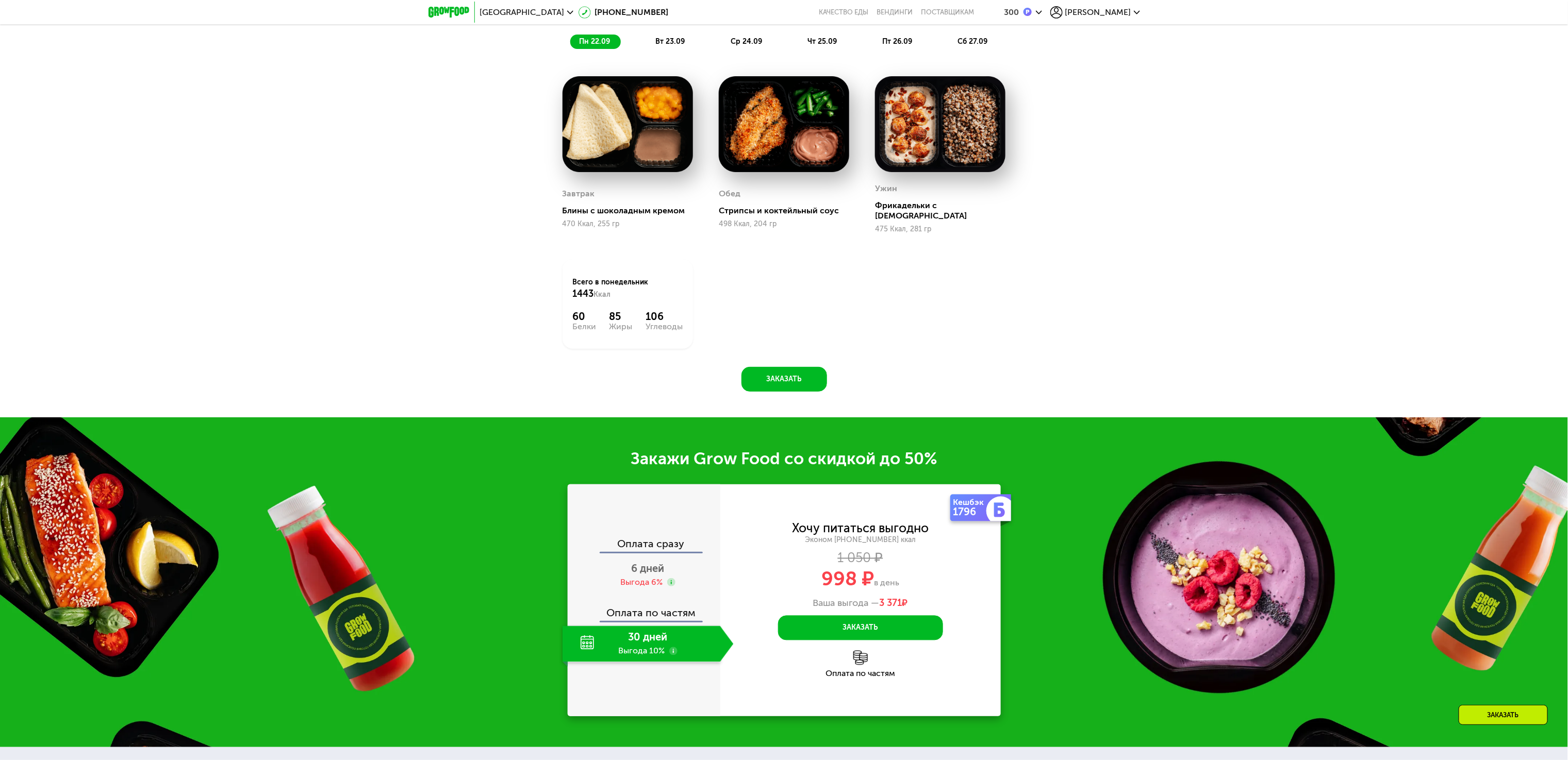
scroll to position [976, 0]
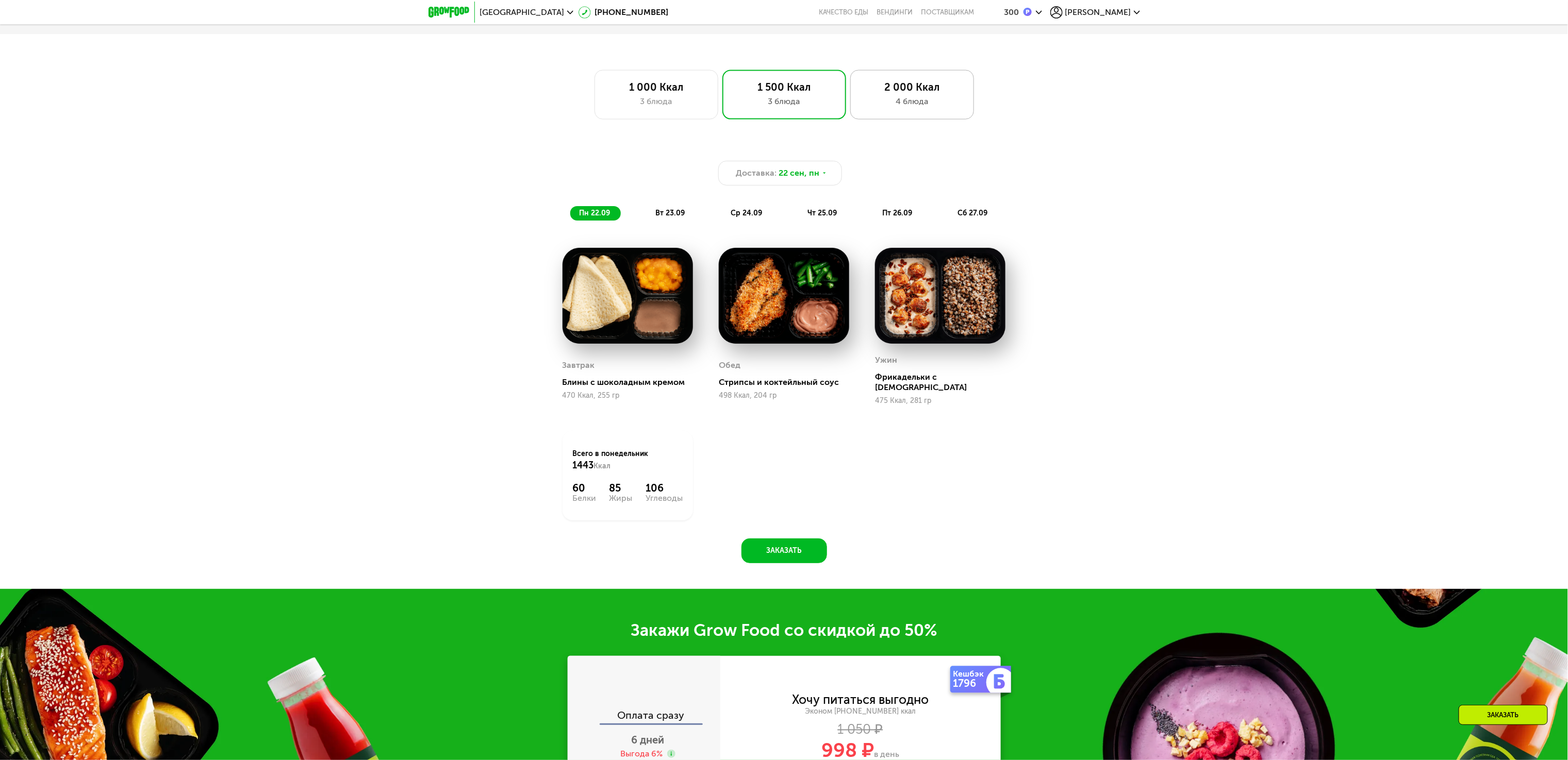
click at [929, 120] on div "2 000 Ккал 4 блюда" at bounding box center [912, 95] width 124 height 49
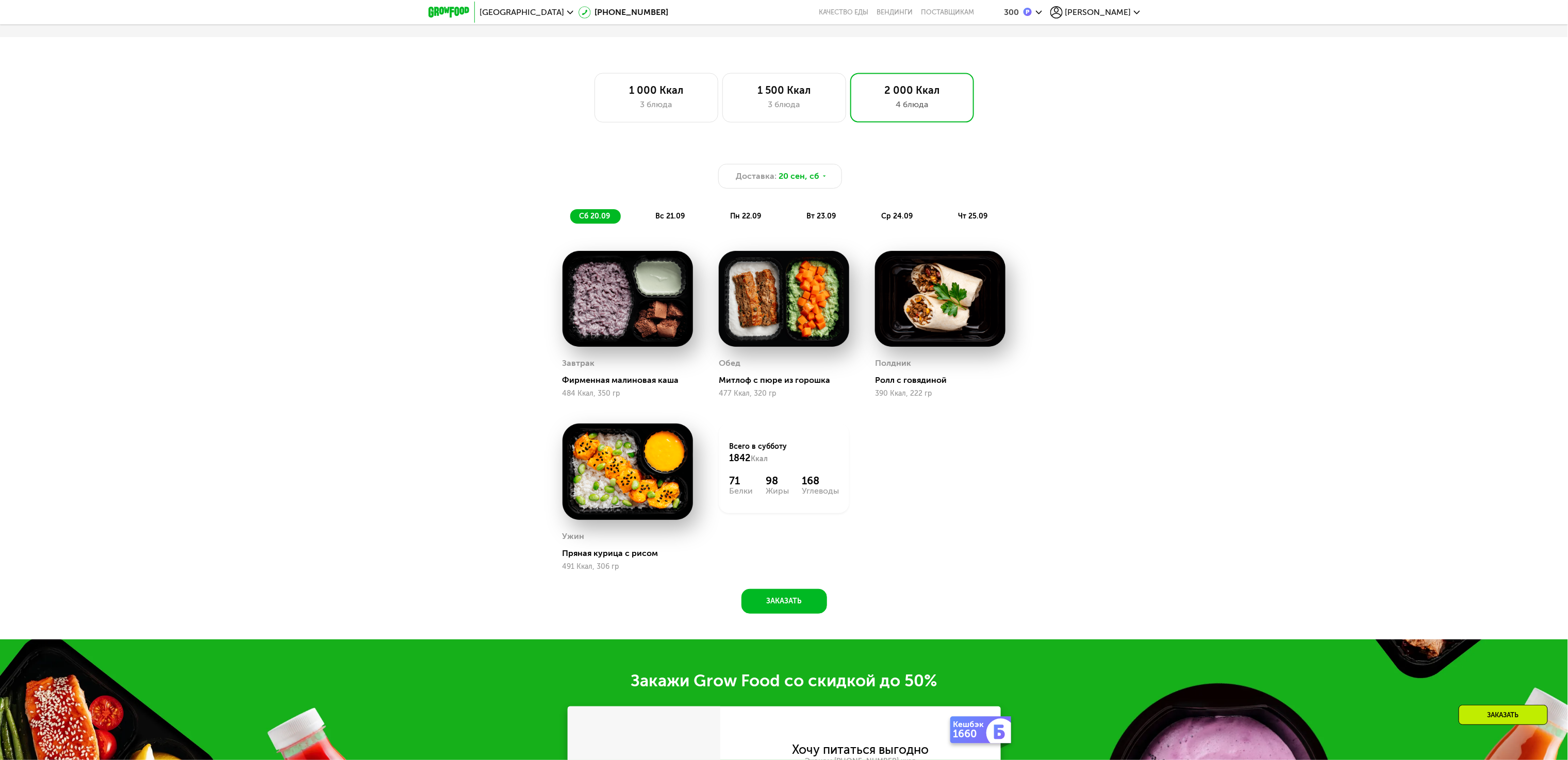
scroll to position [709, 0]
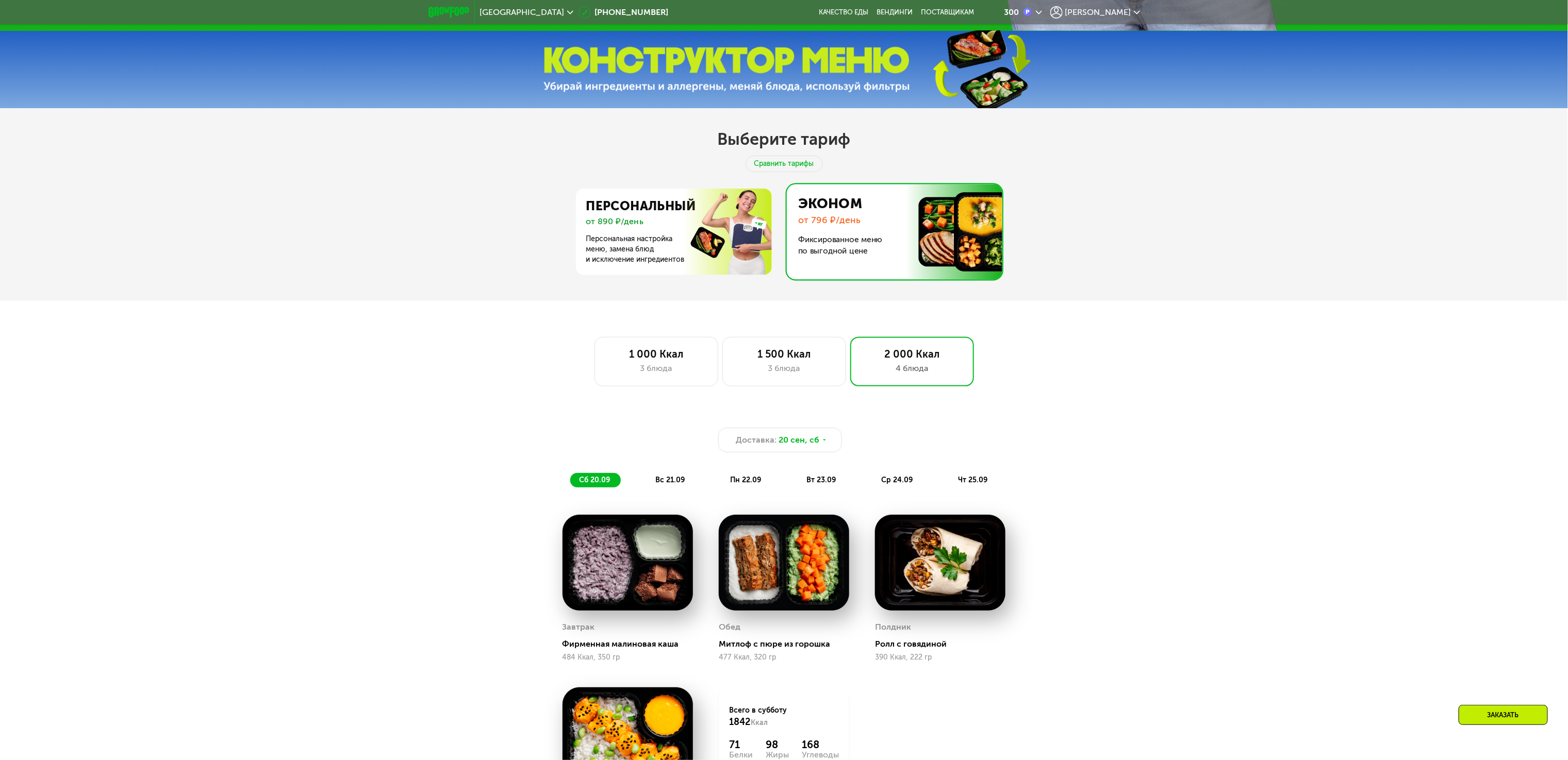
drag, startPoint x: 502, startPoint y: 11, endPoint x: 498, endPoint y: 19, distance: 8.9
click at [502, 11] on span "Москва" at bounding box center [522, 13] width 85 height 8
click at [590, 58] on button "Нет, я в другом городе" at bounding box center [585, 65] width 109 height 13
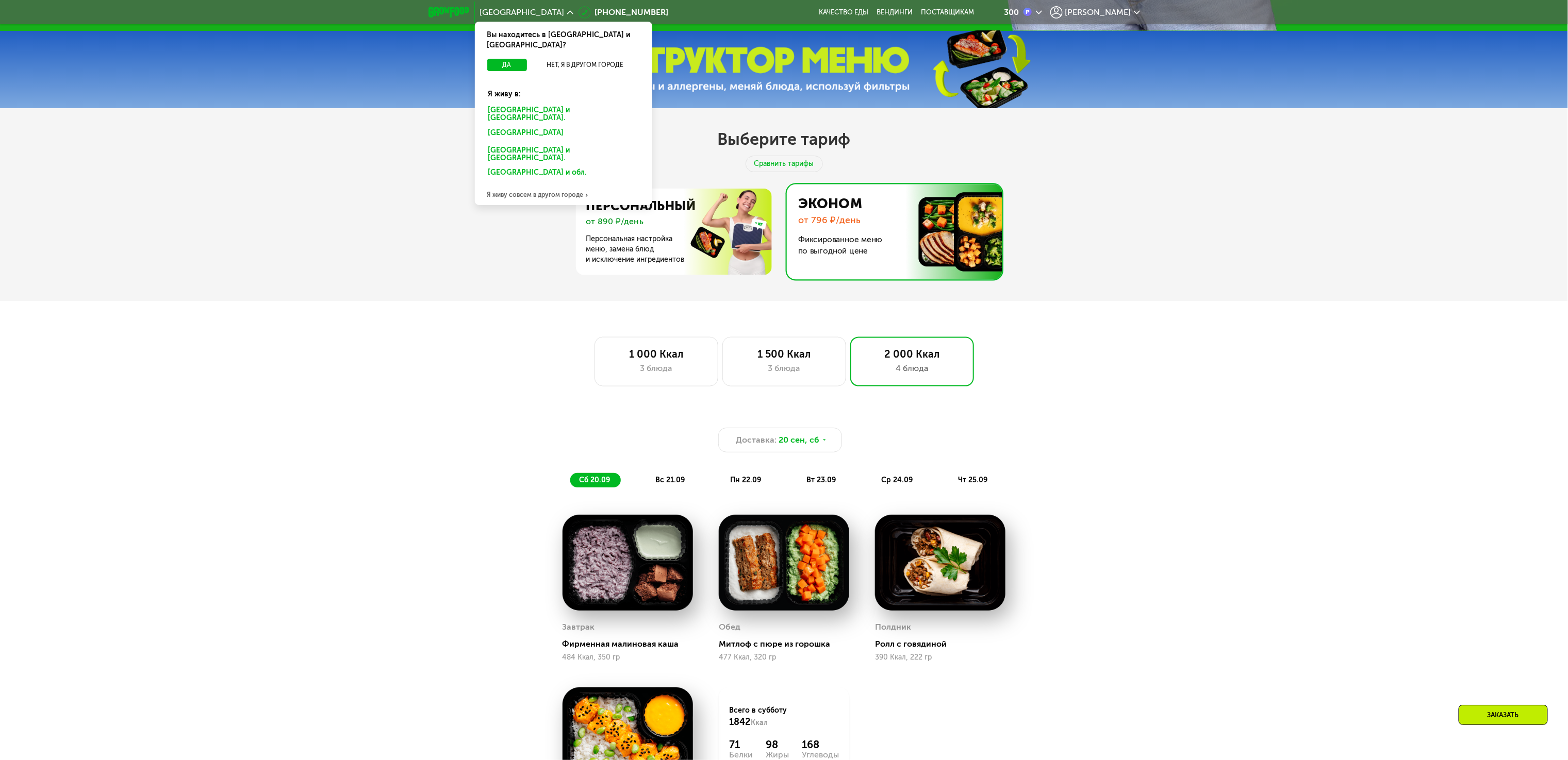
click at [534, 104] on div "Санкт-Петербурге и обл." at bounding box center [563, 114] width 165 height 22
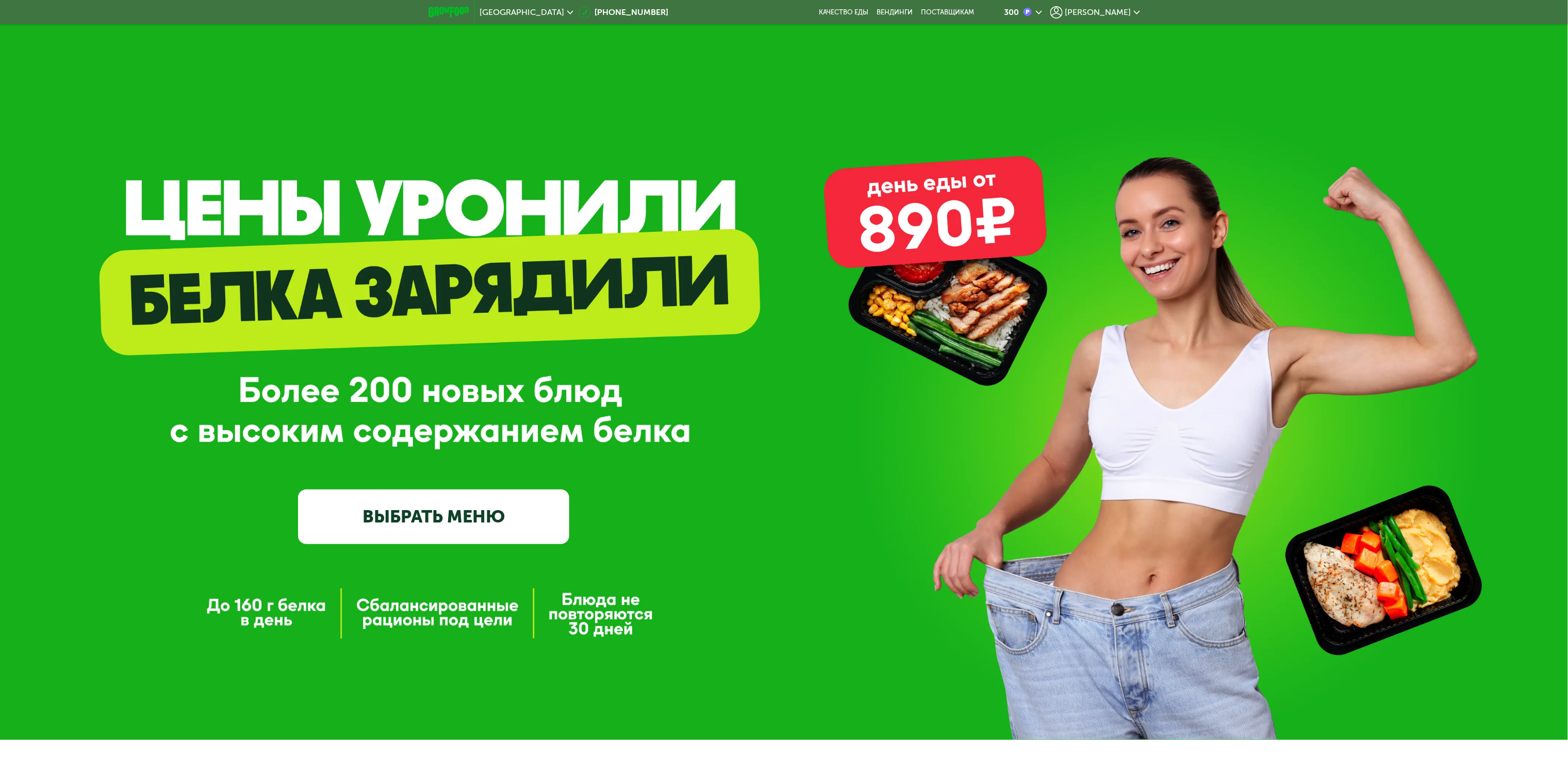
click at [487, 357] on div "GrowFood — доставка правильного питания ВЫБРАТЬ МЕНЮ" at bounding box center [433, 397] width 271 height 293
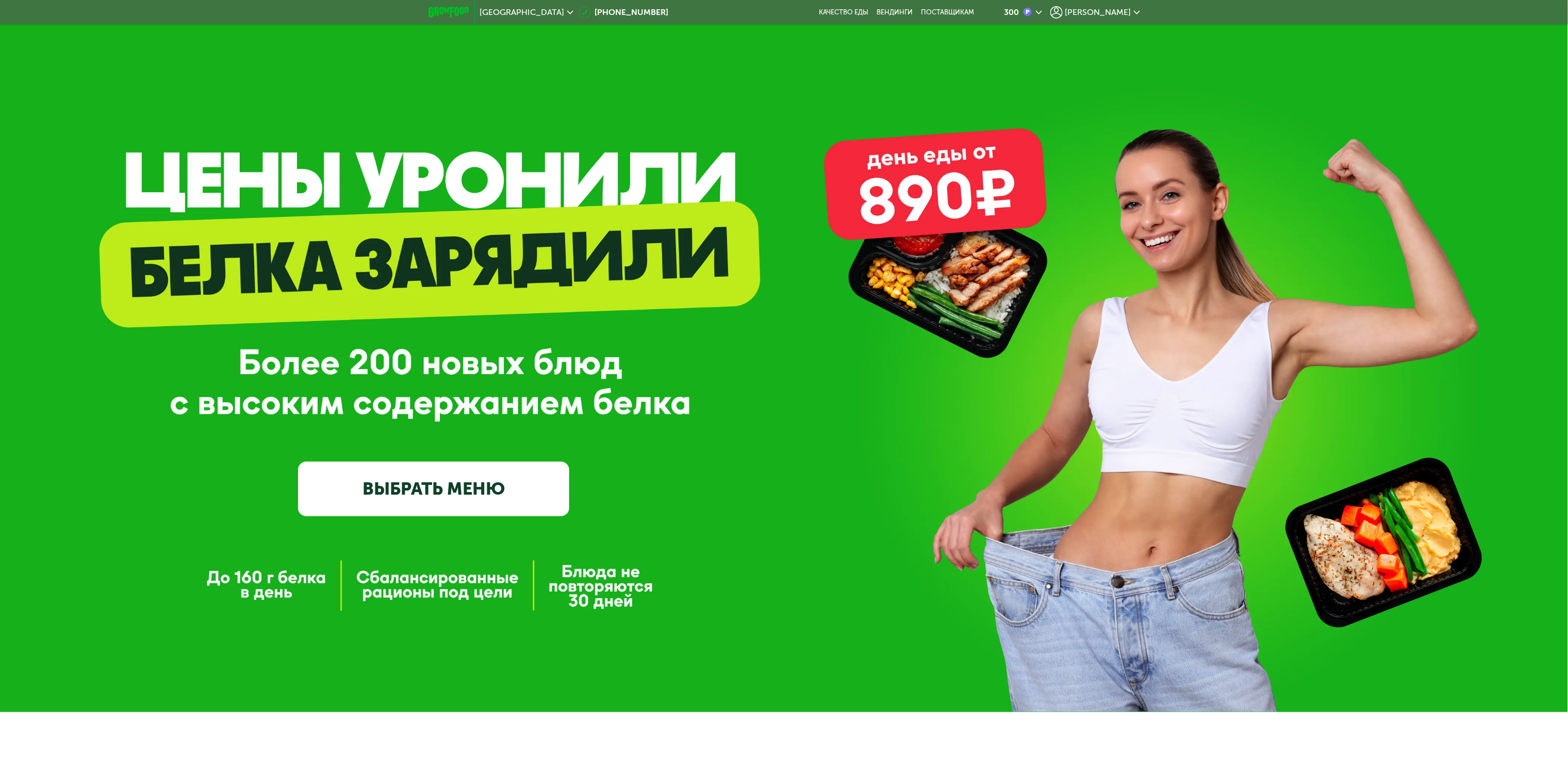
scroll to position [43, 0]
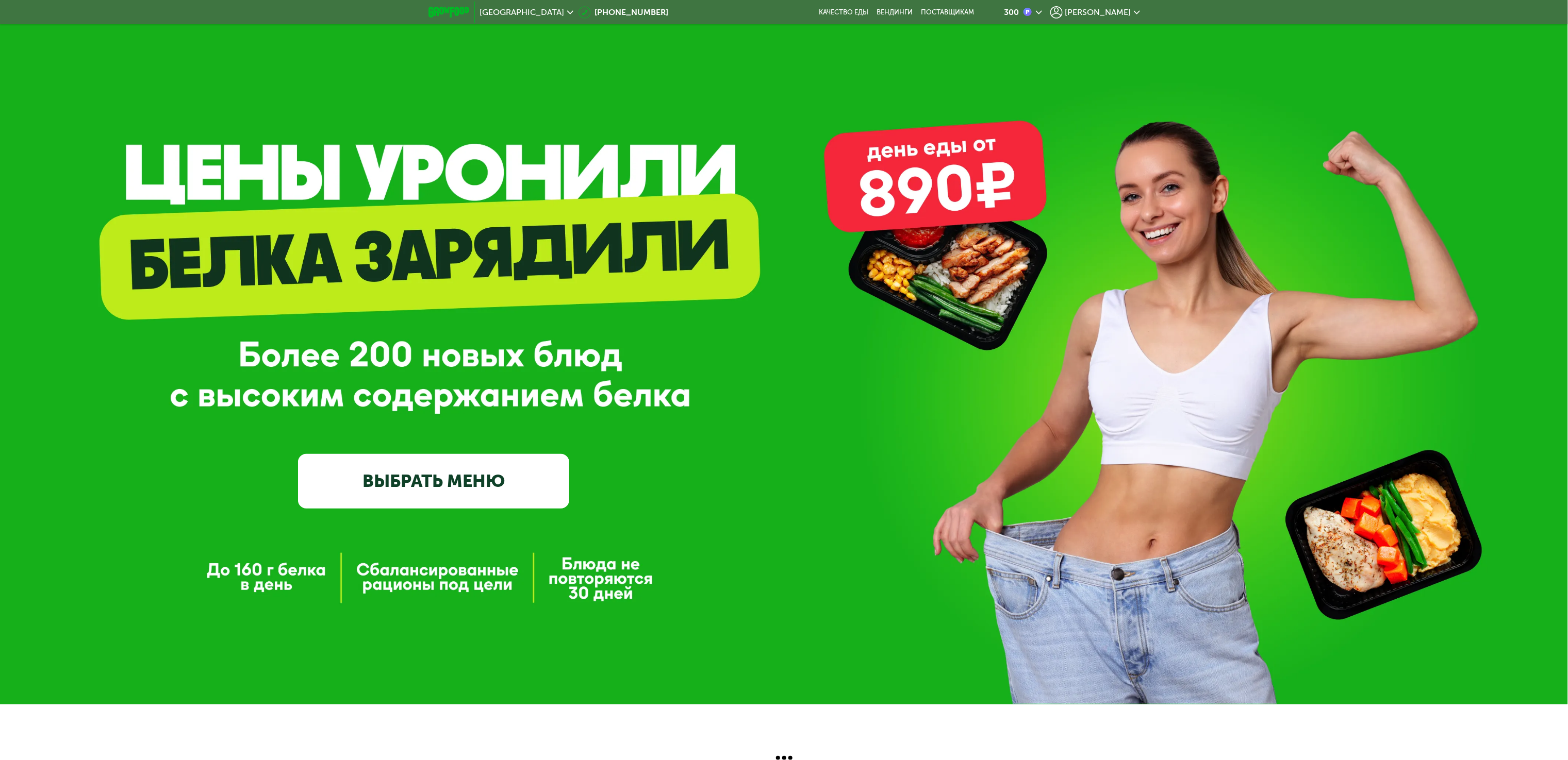
click at [330, 205] on div "GrowFood — доставка правильного питания ВЫБРАТЬ МЕНЮ" at bounding box center [784, 334] width 1568 height 740
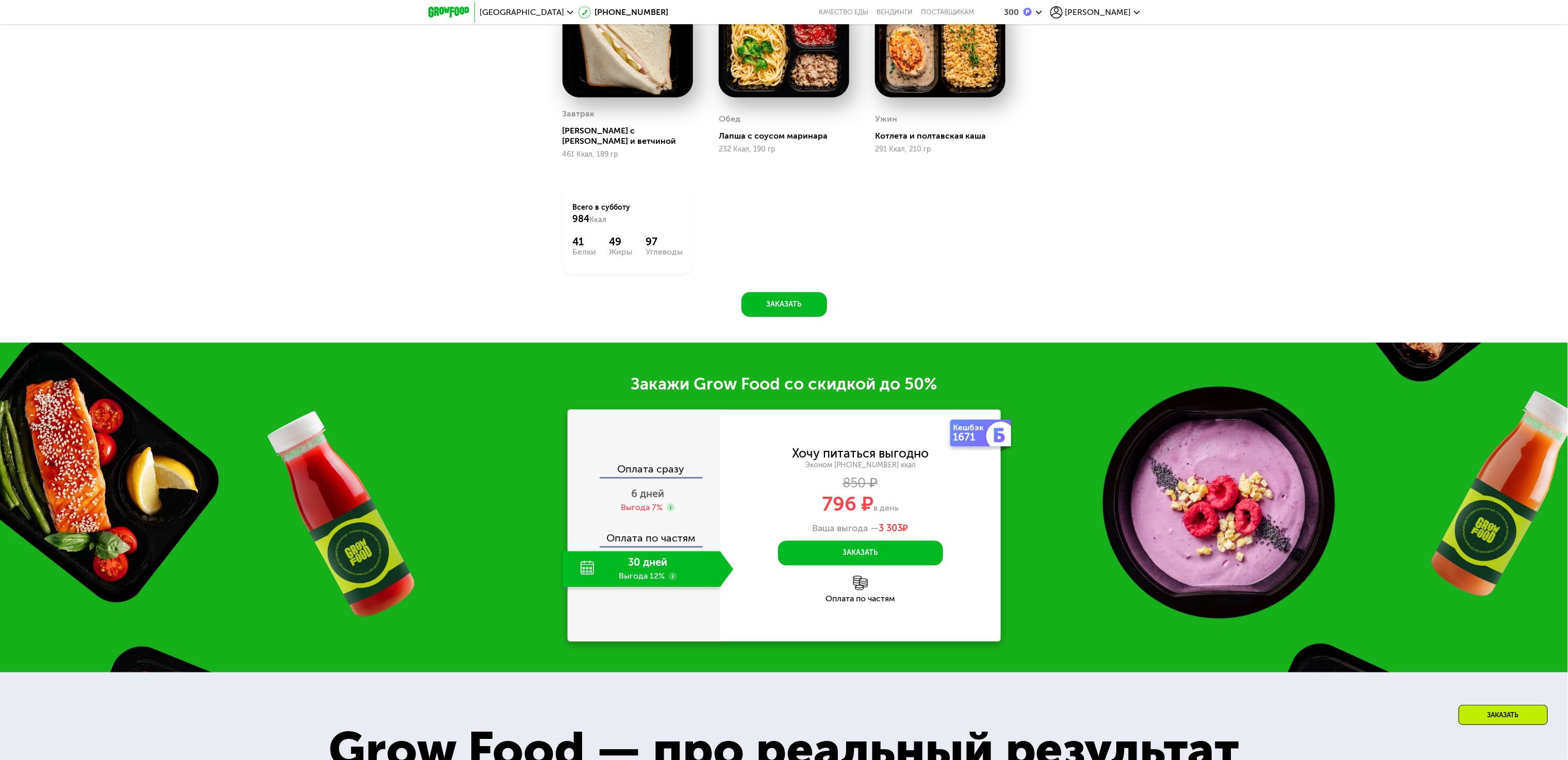
scroll to position [898, 0]
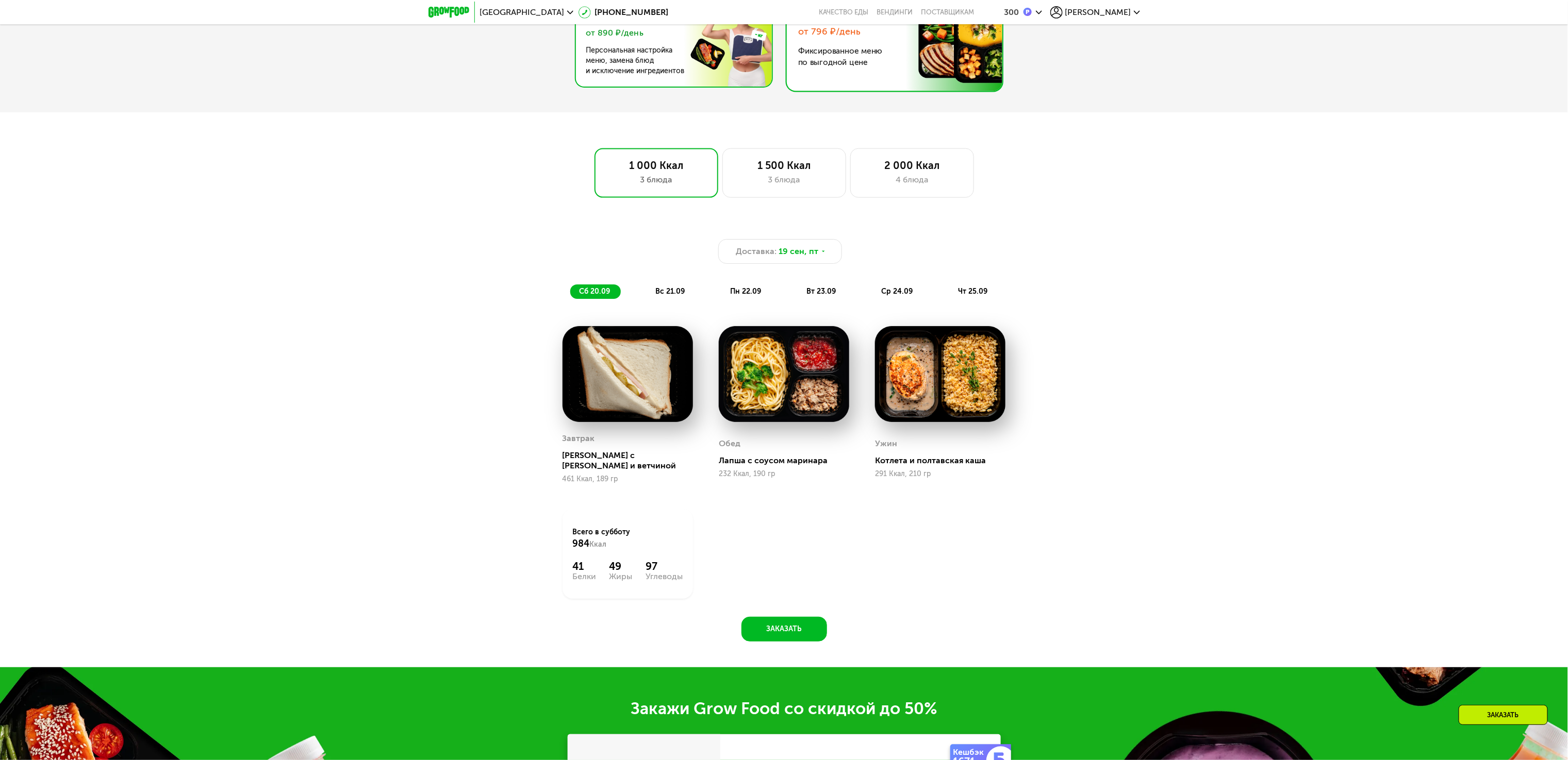
click at [694, 76] on img at bounding box center [671, 43] width 200 height 87
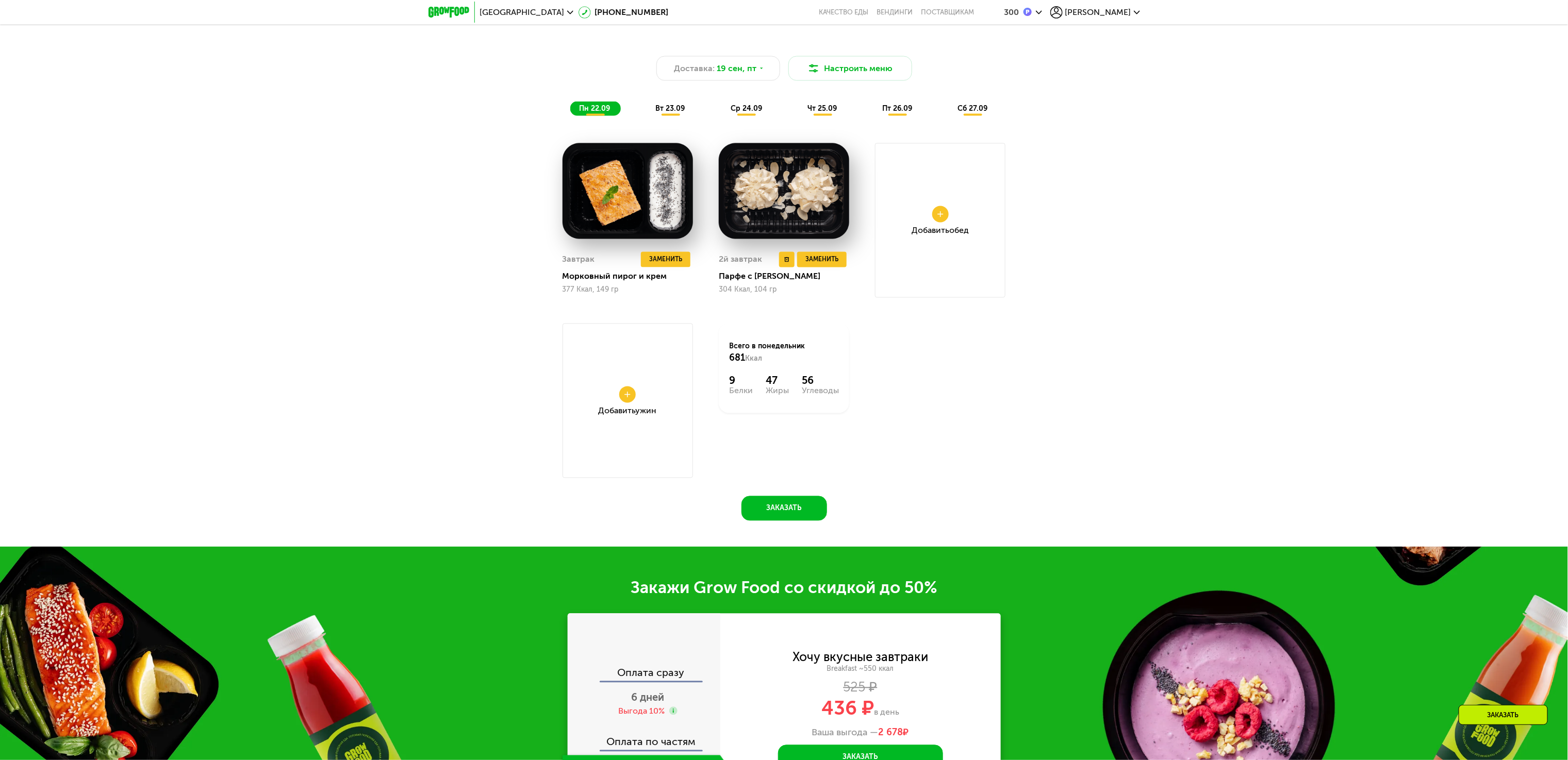
scroll to position [1001, 0]
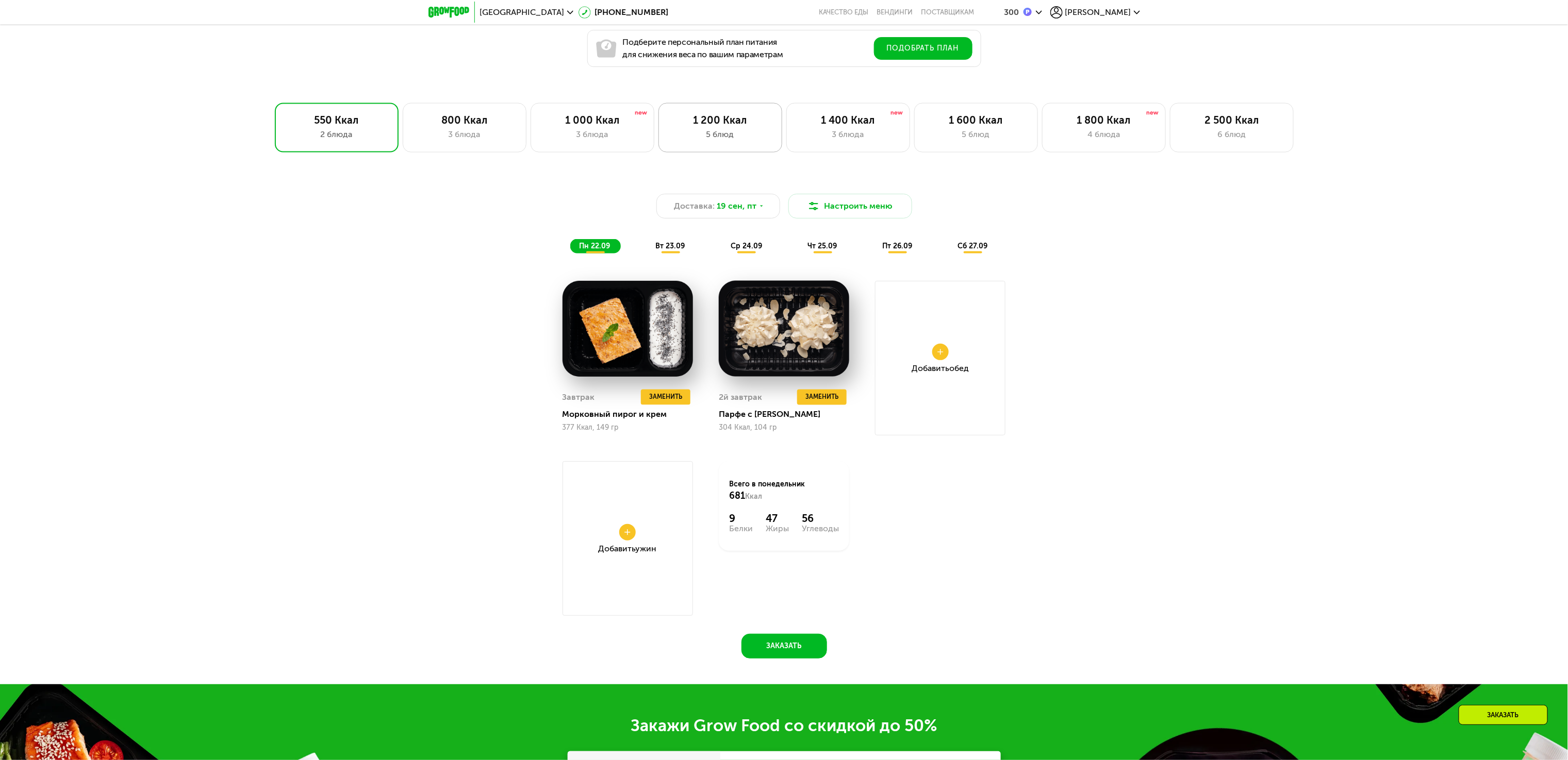
drag, startPoint x: 735, startPoint y: 124, endPoint x: 734, endPoint y: 138, distance: 14.0
click at [735, 124] on div "1 200 Ккал" at bounding box center [720, 120] width 102 height 13
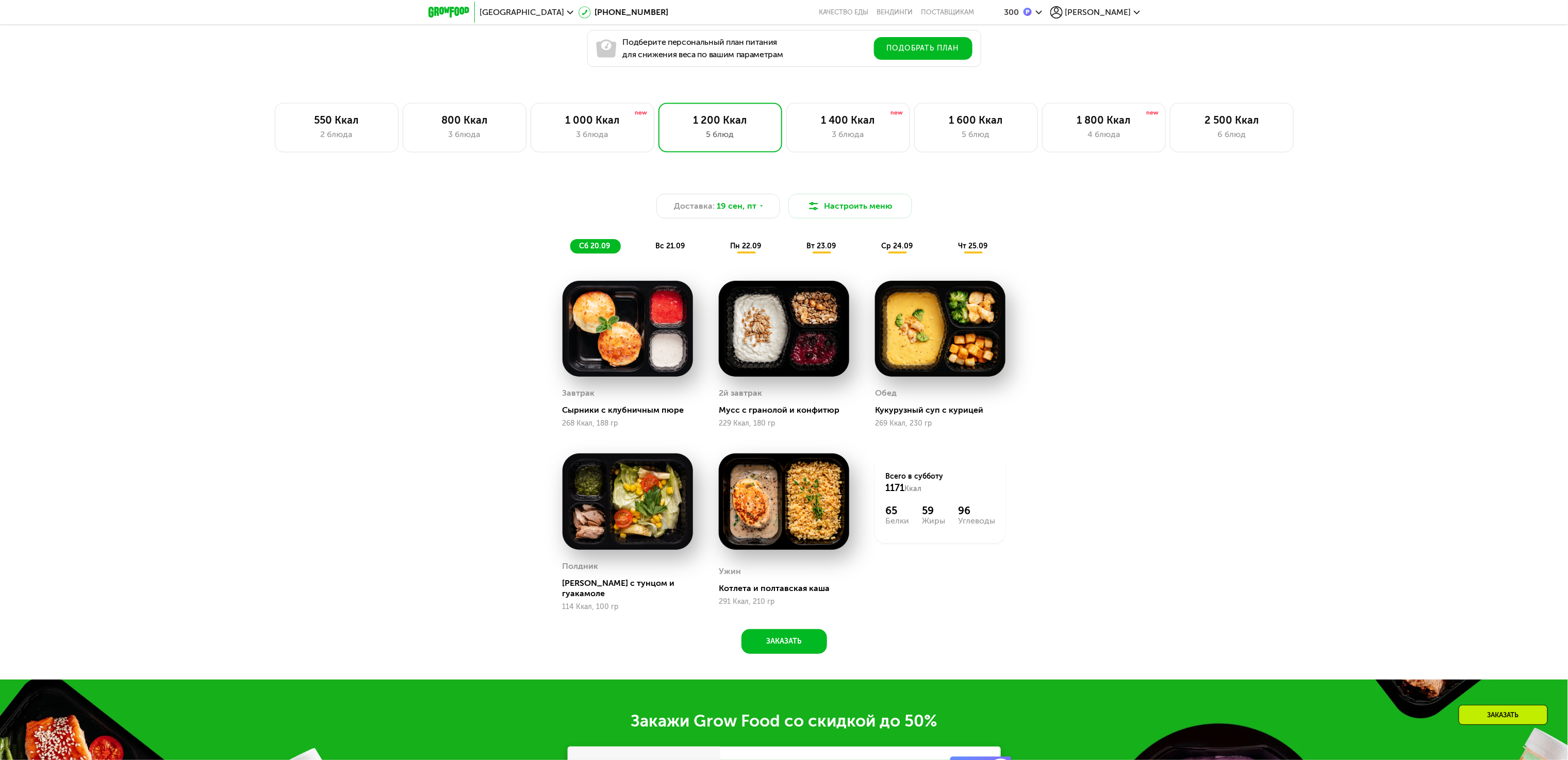
drag, startPoint x: 465, startPoint y: 134, endPoint x: 422, endPoint y: 337, distance: 207.5
click at [465, 127] on div "800 Ккал" at bounding box center [464, 120] width 102 height 13
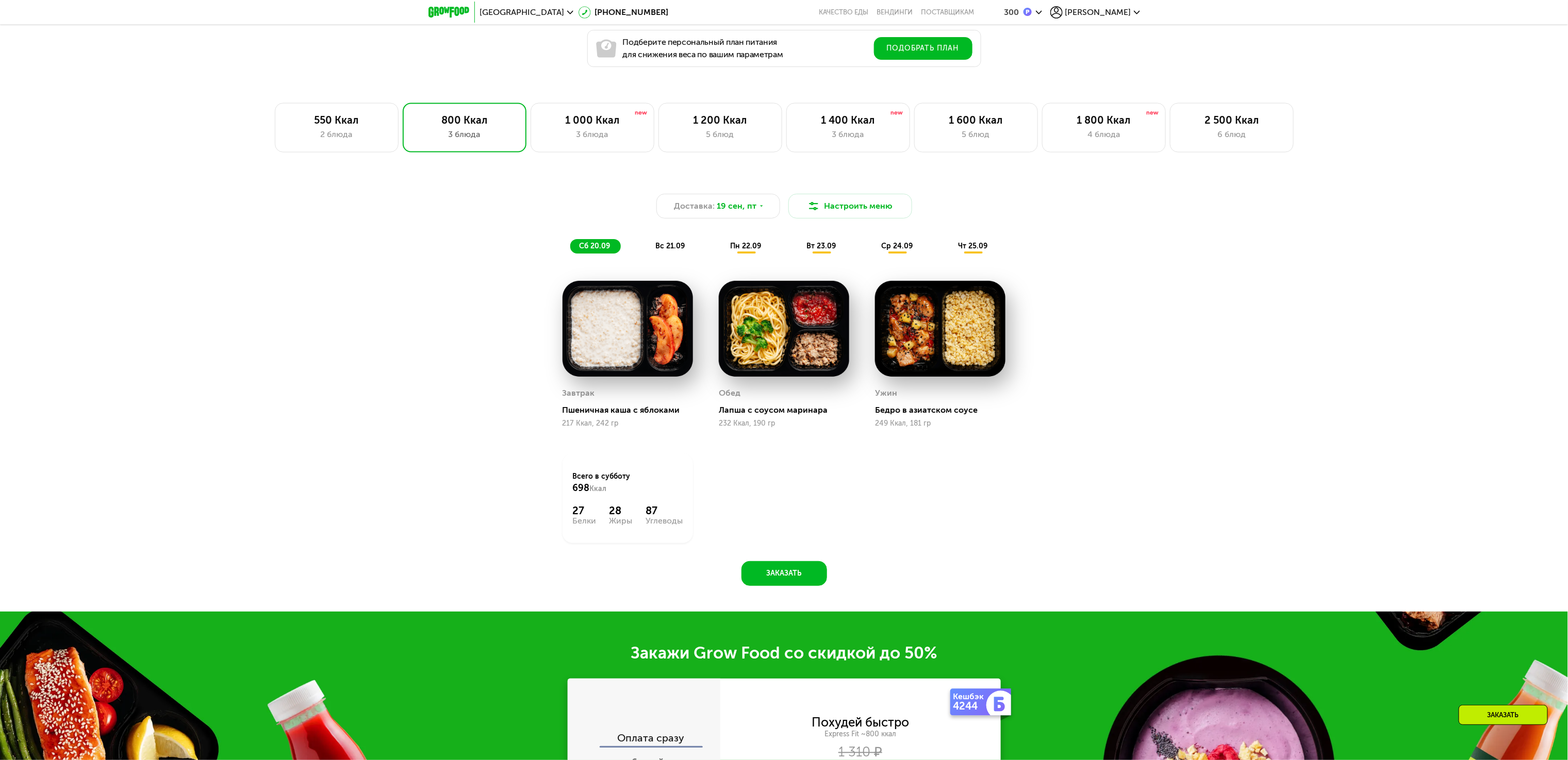
click at [323, 417] on div "Доставка: [DATE] Настроить меню сб 20.09 вс 21.09 пн 22.09 вт 23.09 ср 24.09 чт…" at bounding box center [784, 387] width 1568 height 448
click at [1008, 148] on div "1 600 Ккал 5 блюд" at bounding box center [976, 127] width 124 height 49
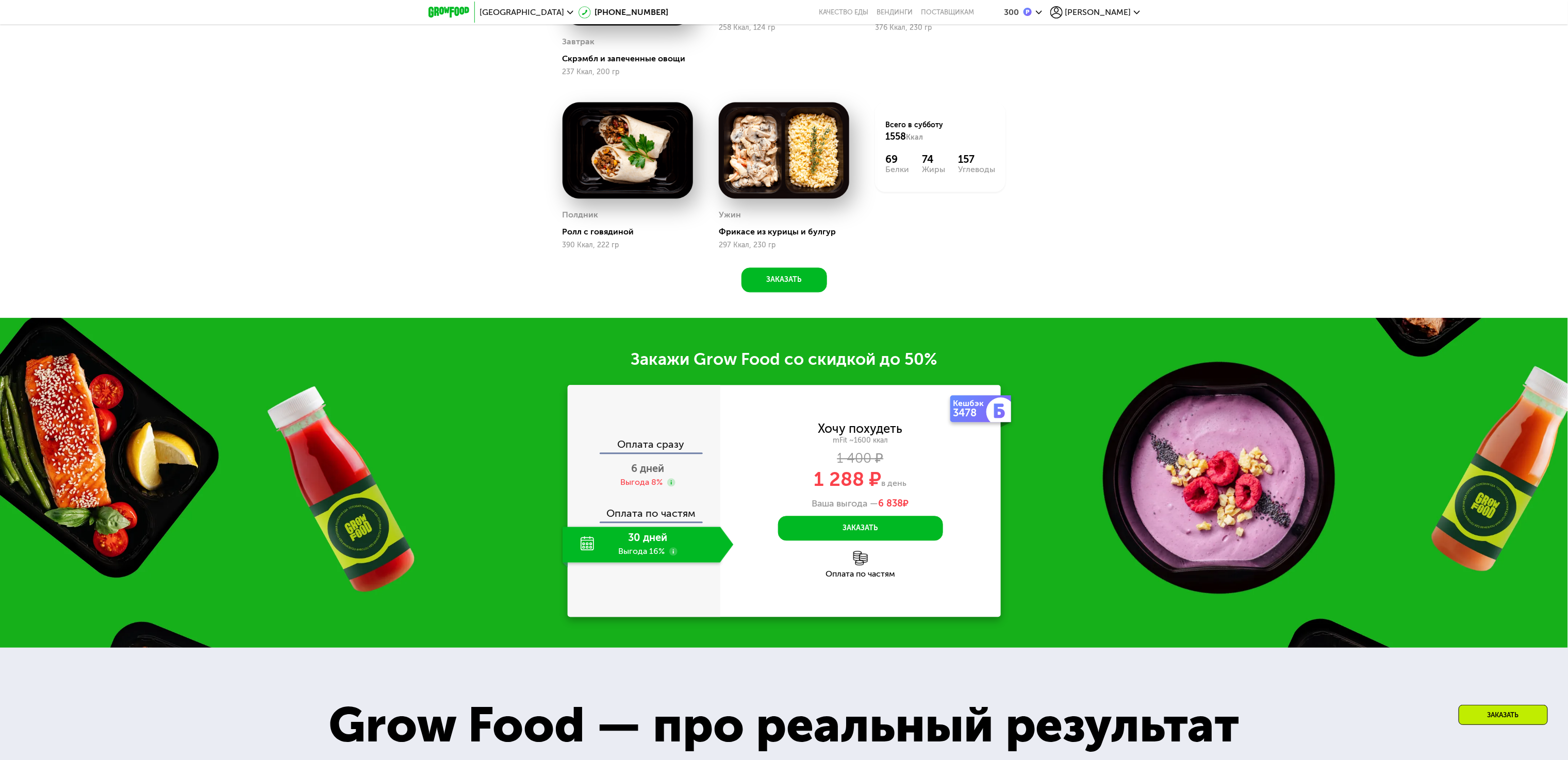
scroll to position [940, 0]
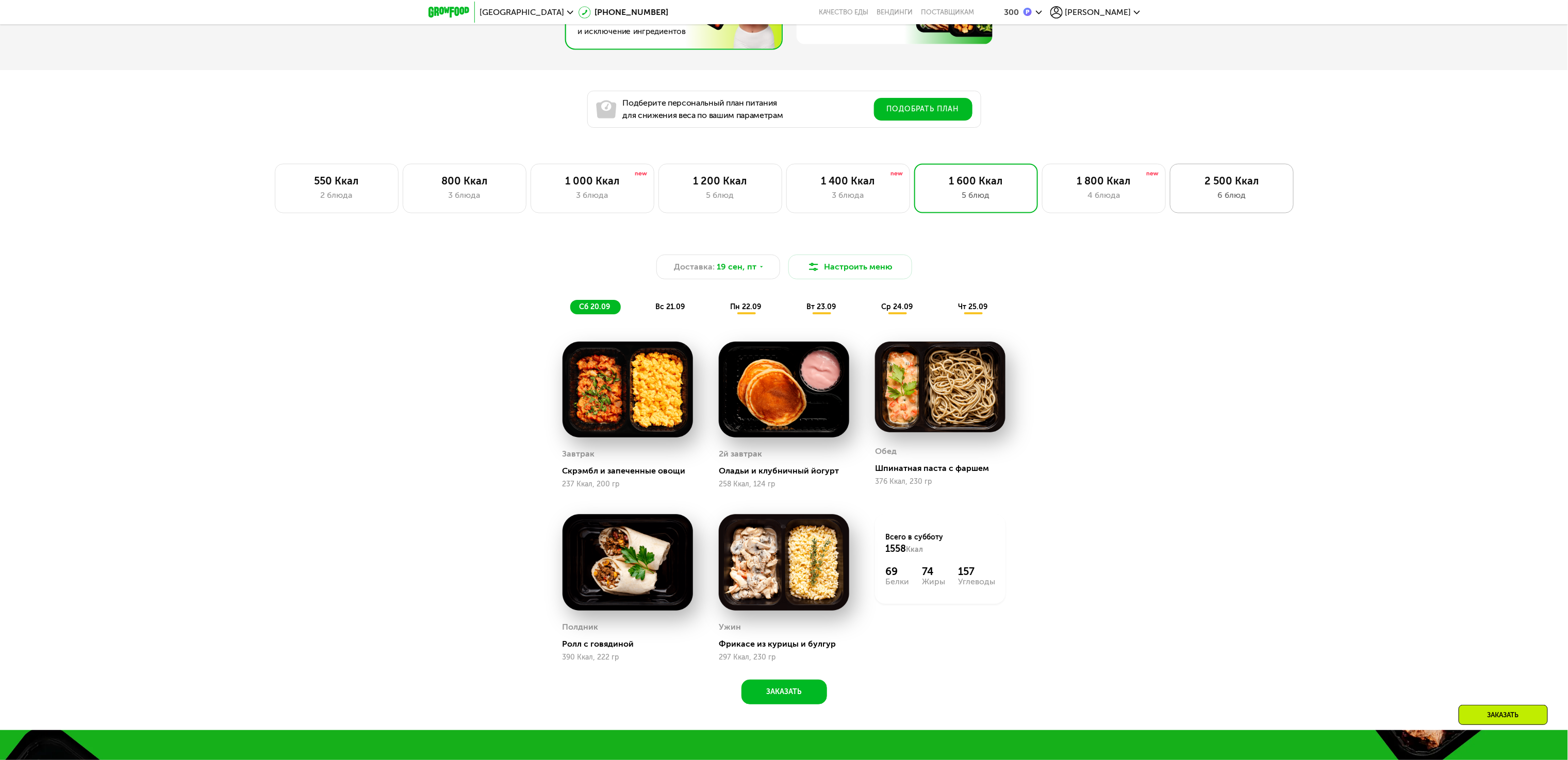
drag, startPoint x: 1229, startPoint y: 186, endPoint x: 1213, endPoint y: 199, distance: 20.6
click at [1229, 186] on div "2 500 Ккал" at bounding box center [1231, 181] width 102 height 13
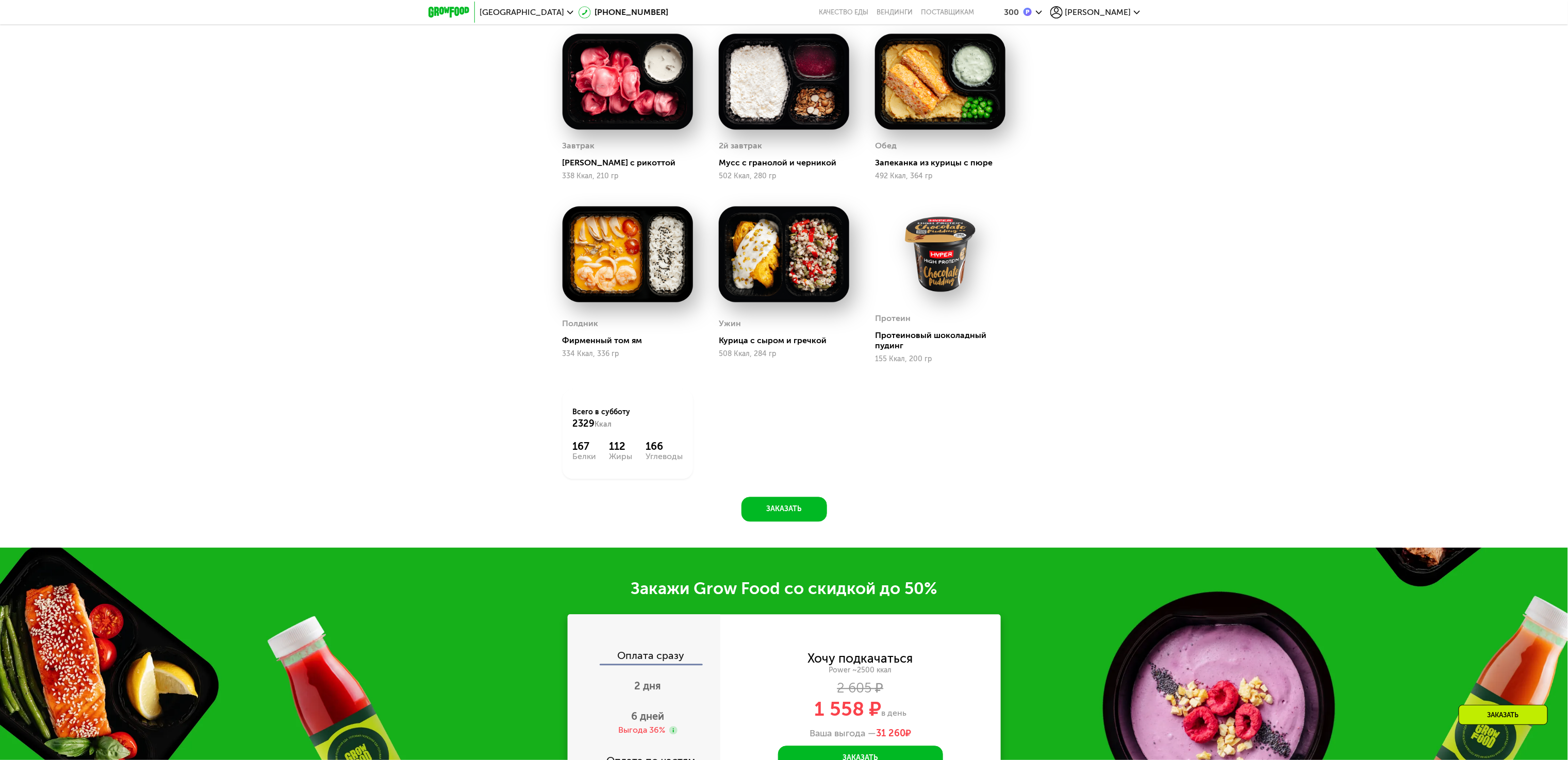
scroll to position [1004, 0]
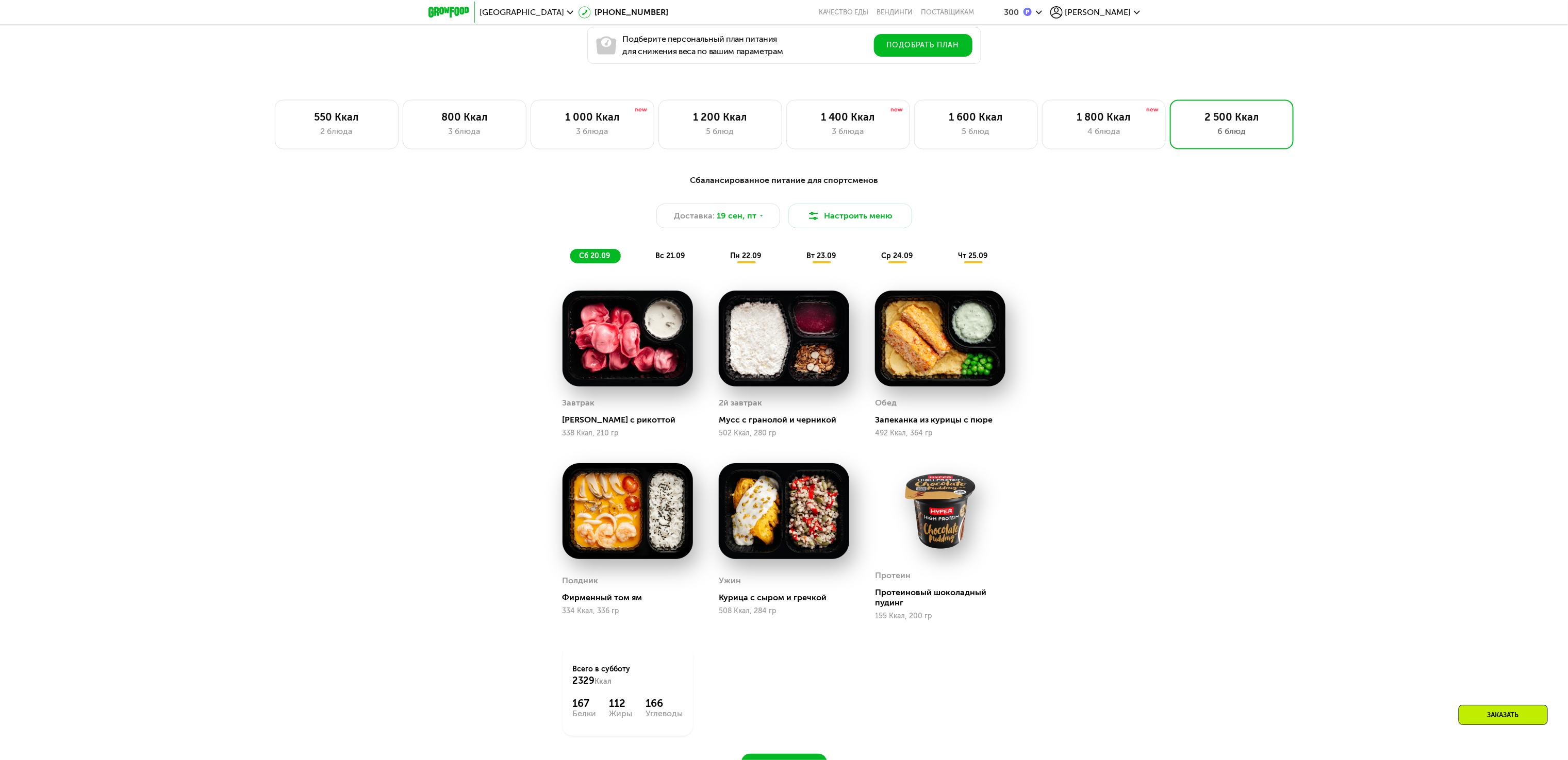
click at [401, 330] on div "Сбалансированное питание для спортсменов Доставка: [DATE] Настроить меню сб 20.…" at bounding box center [784, 482] width 1568 height 645
click at [413, 503] on div "Сбалансированное питание для спортсменов Доставка: [DATE] Настроить меню сб 20.…" at bounding box center [784, 482] width 1568 height 645
